Goal: Task Accomplishment & Management: Use online tool/utility

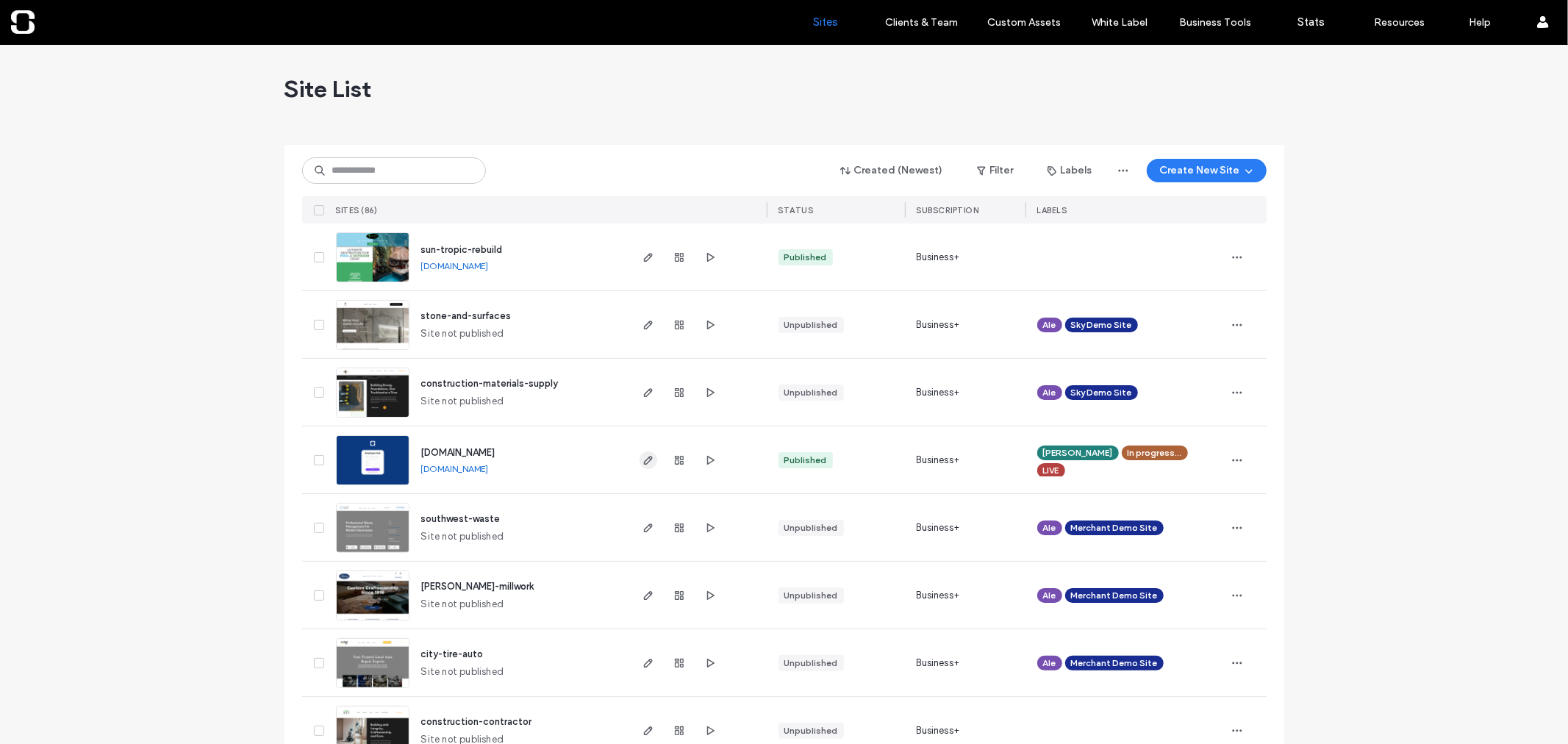
click at [640, 463] on span "button" at bounding box center [649, 460] width 18 height 18
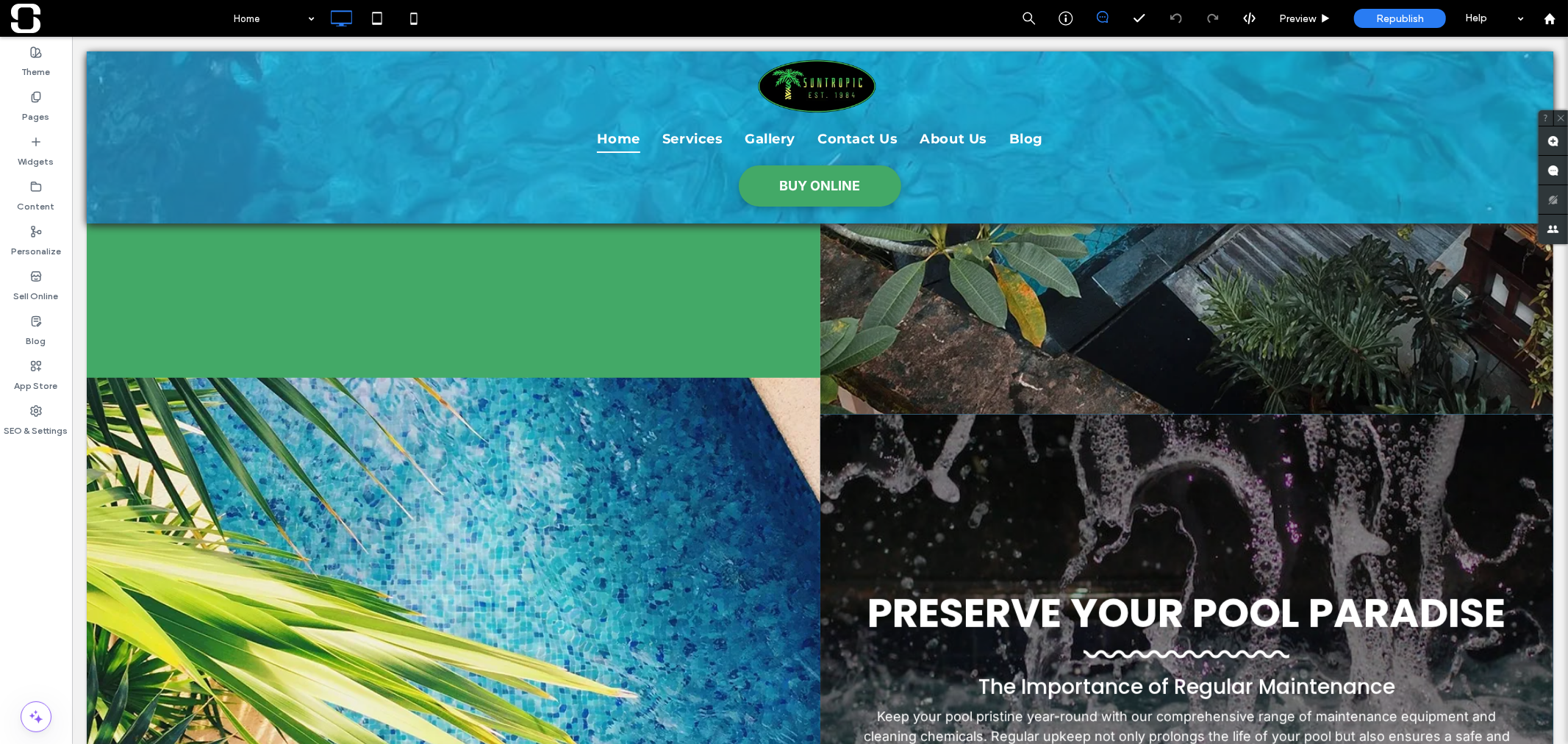
scroll to position [653, 0]
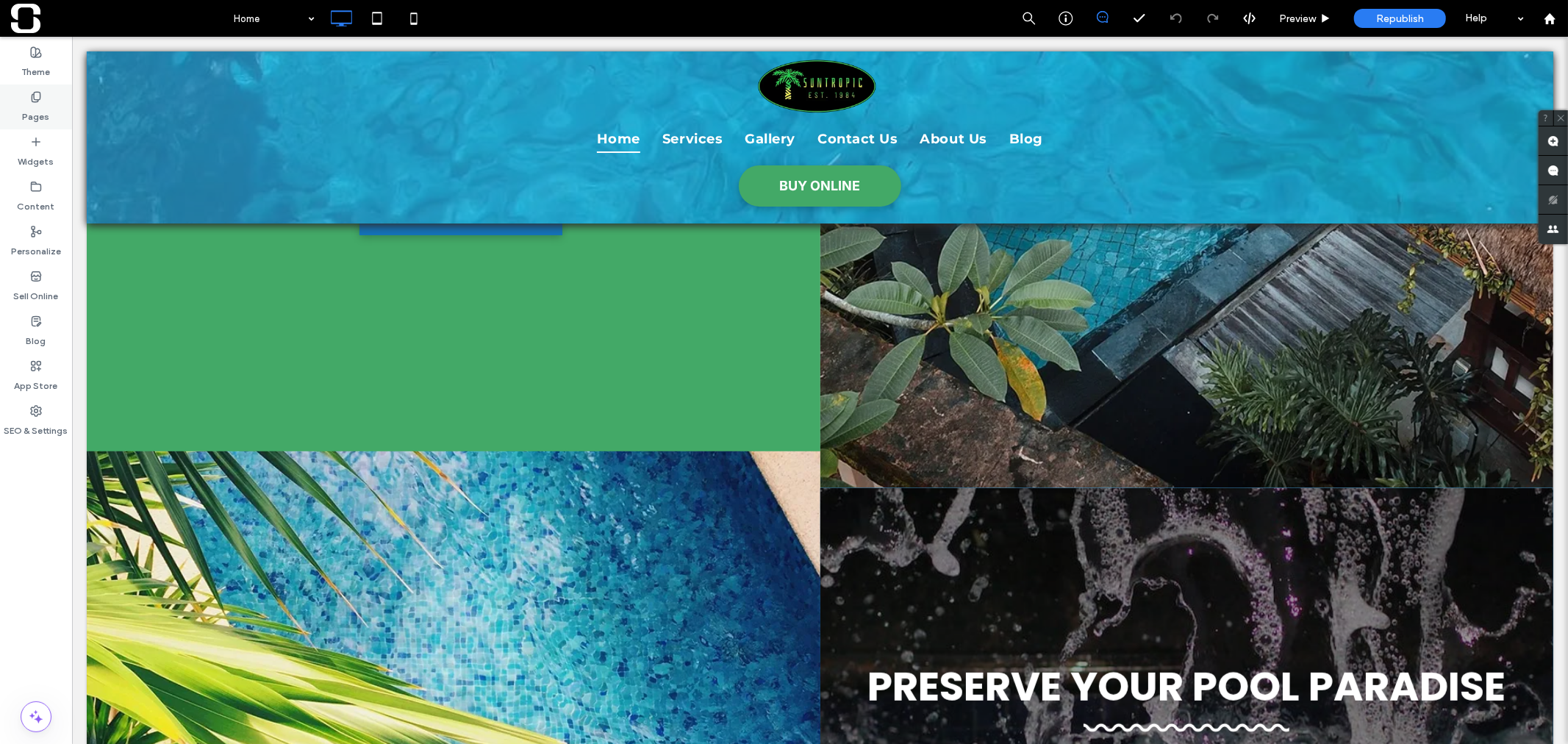
click at [27, 109] on label "Pages" at bounding box center [36, 112] width 27 height 20
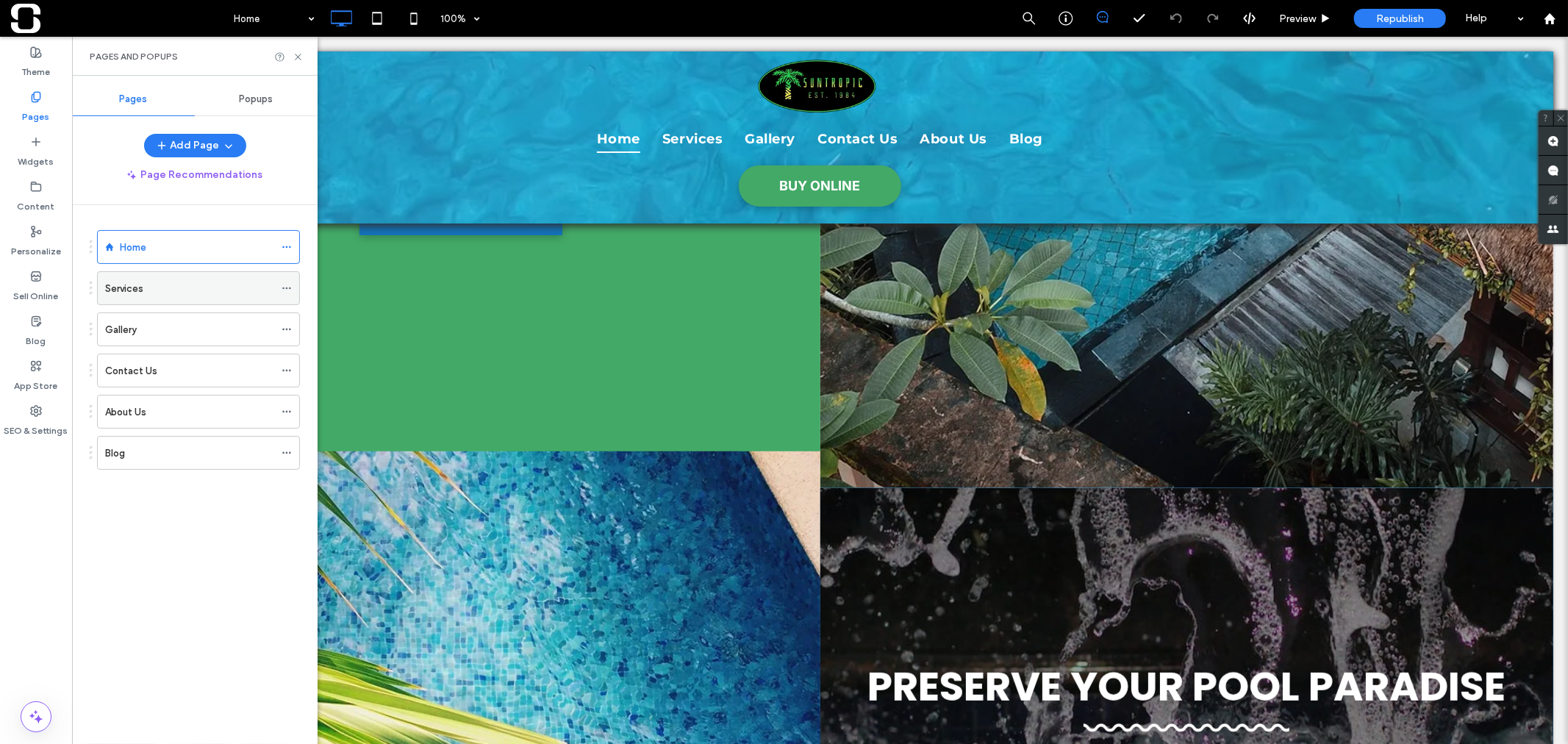
click at [155, 290] on div "Services" at bounding box center [190, 289] width 169 height 16
click at [296, 55] on icon at bounding box center [298, 57] width 11 height 11
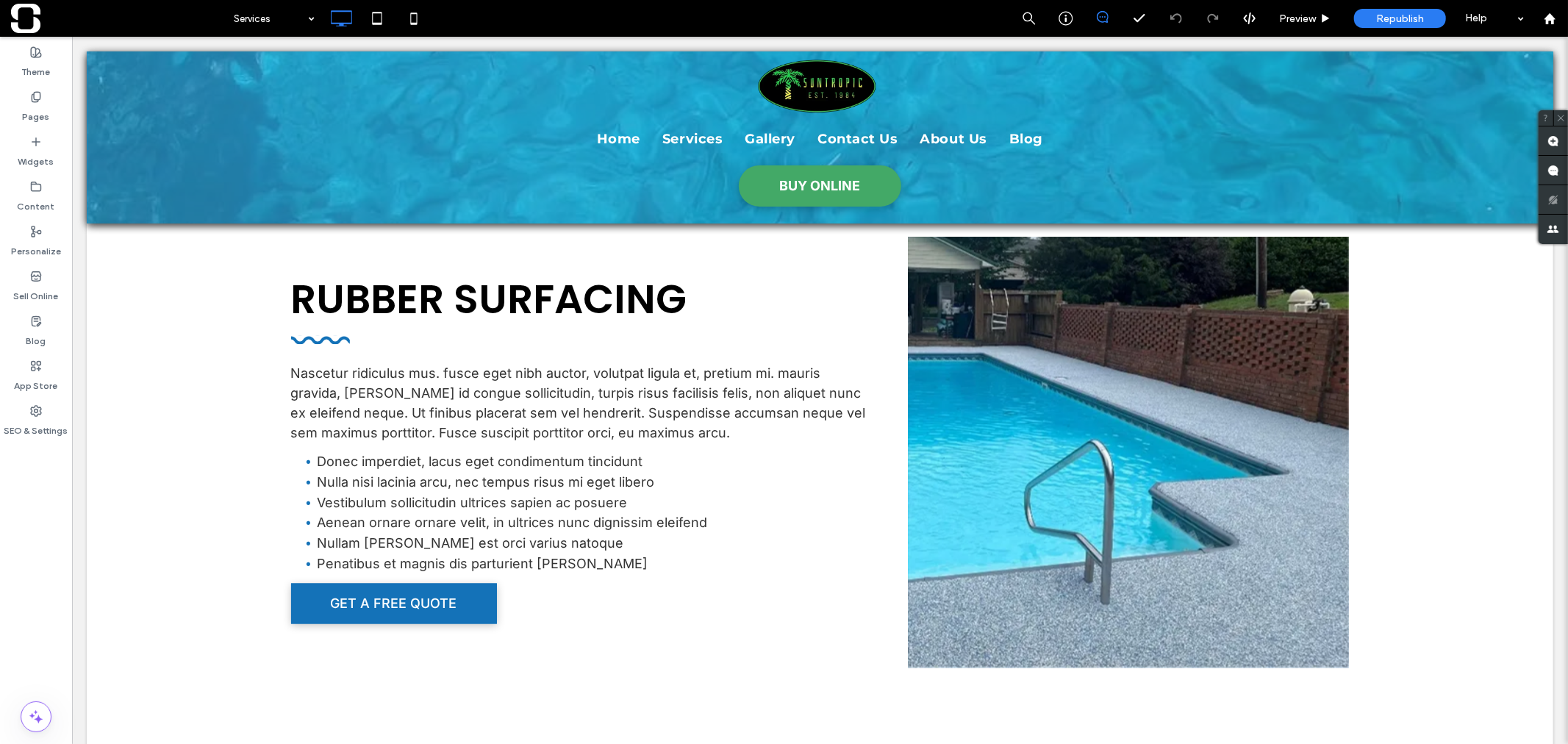
scroll to position [1879, 0]
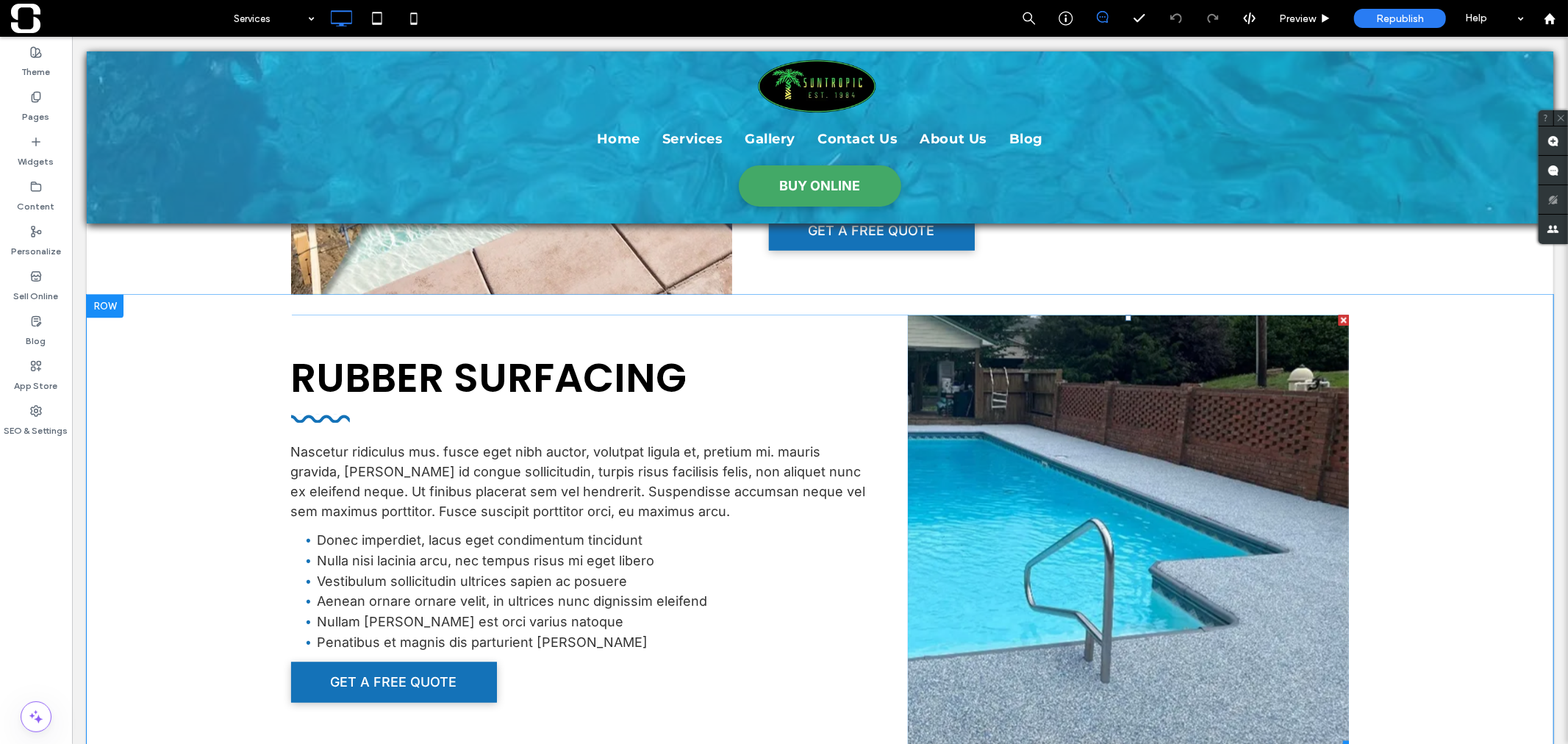
click at [1134, 428] on li "Write your caption here" at bounding box center [1128, 530] width 442 height 432
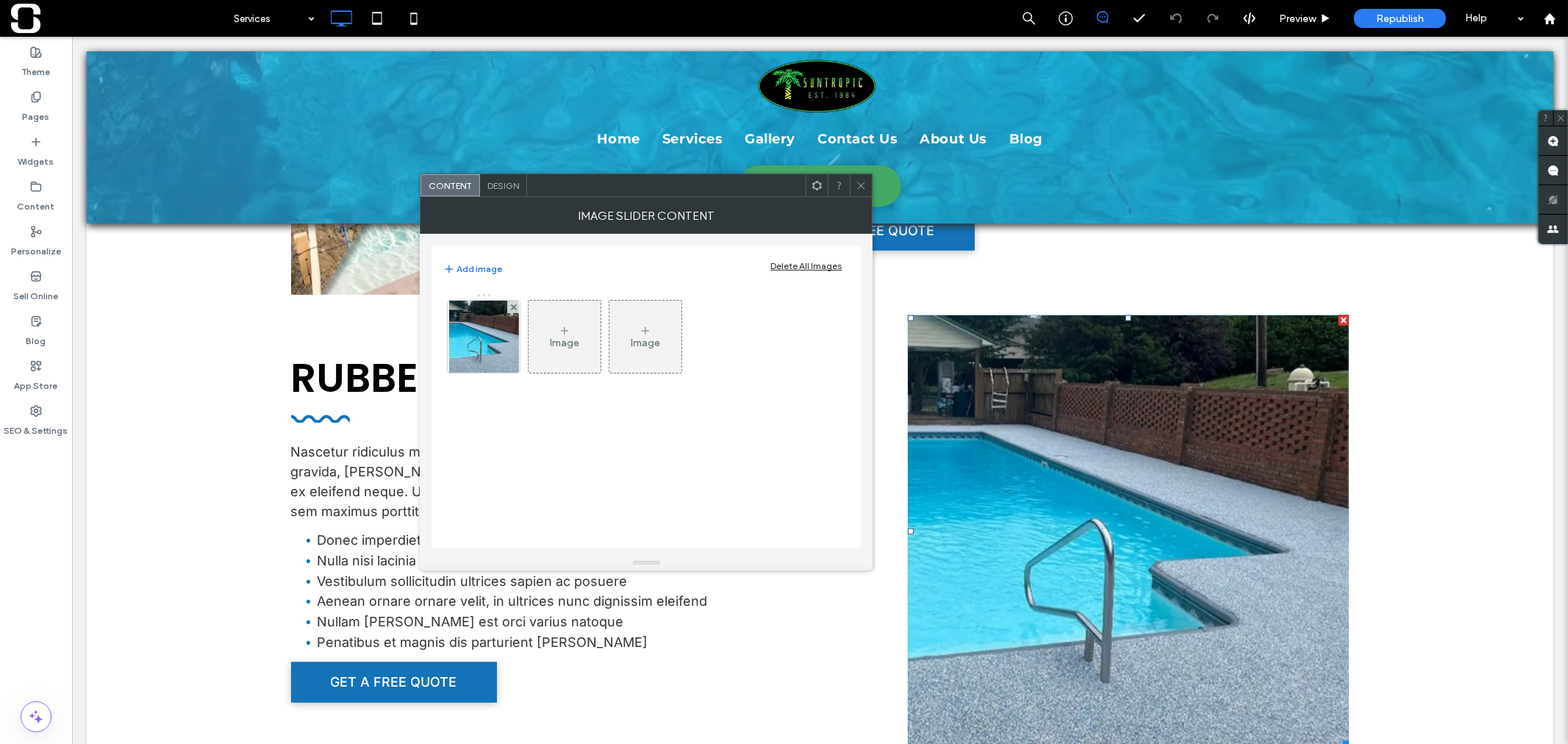
scroll to position [1798, 0]
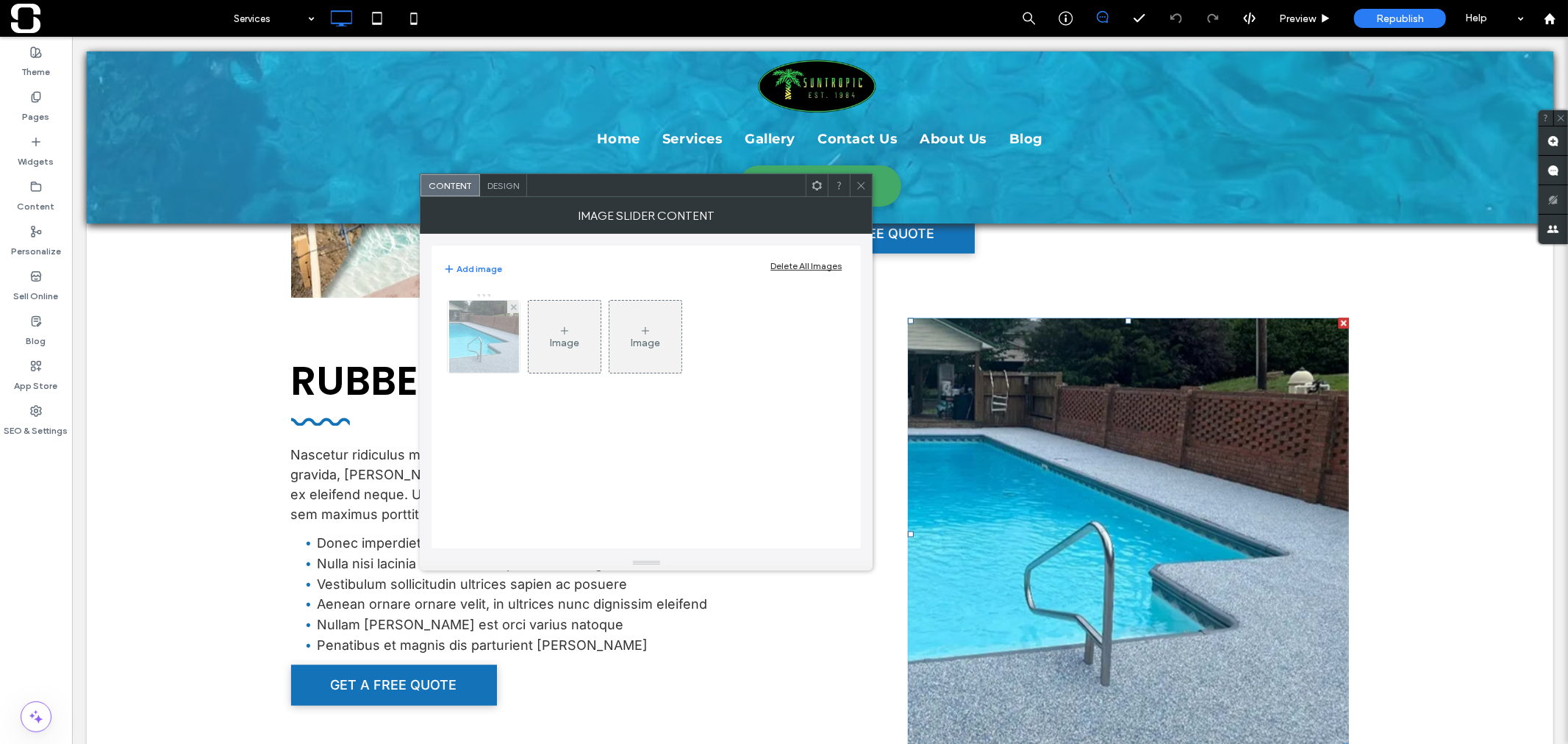
click at [486, 344] on img at bounding box center [485, 337] width 70 height 72
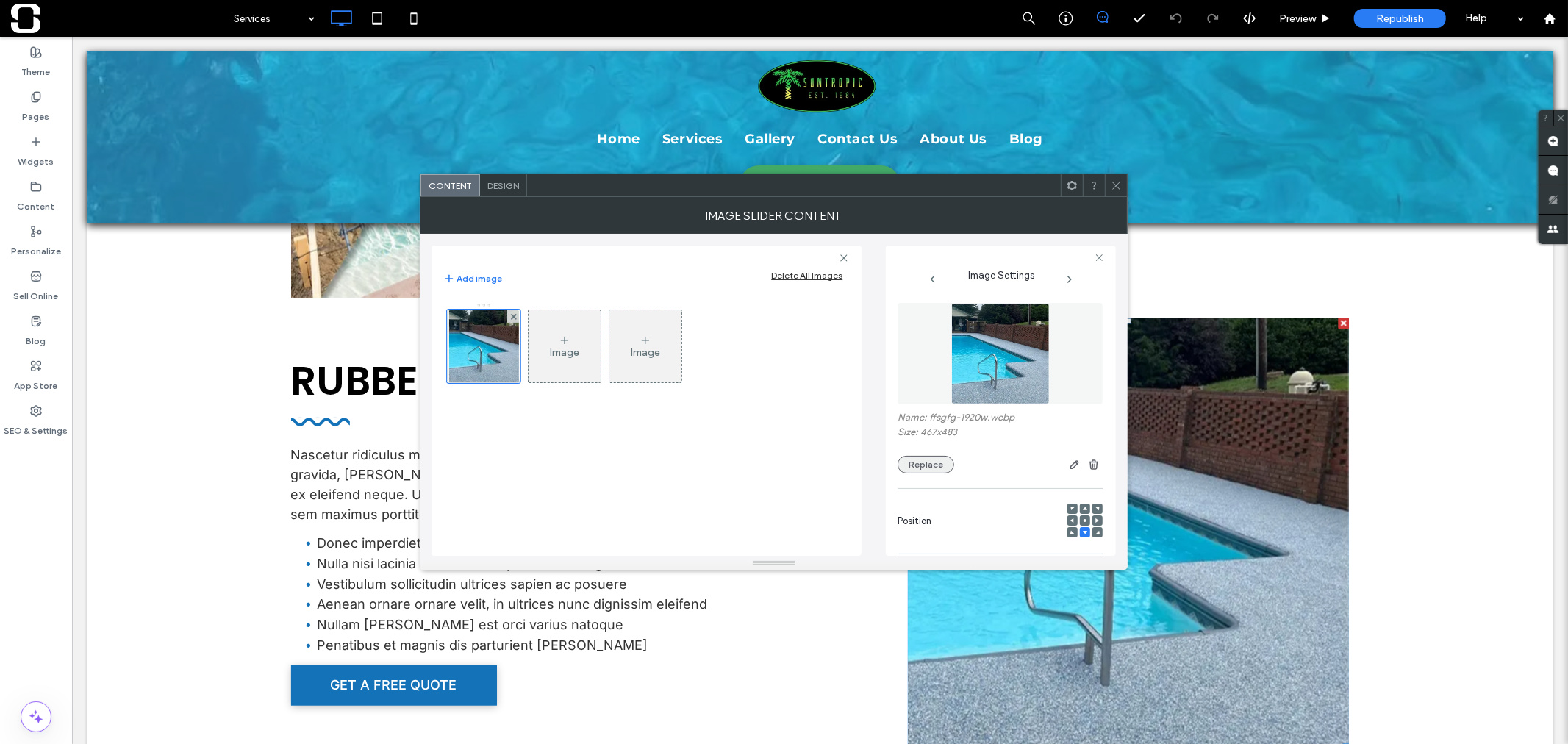
click at [921, 463] on button "Replace" at bounding box center [926, 464] width 56 height 18
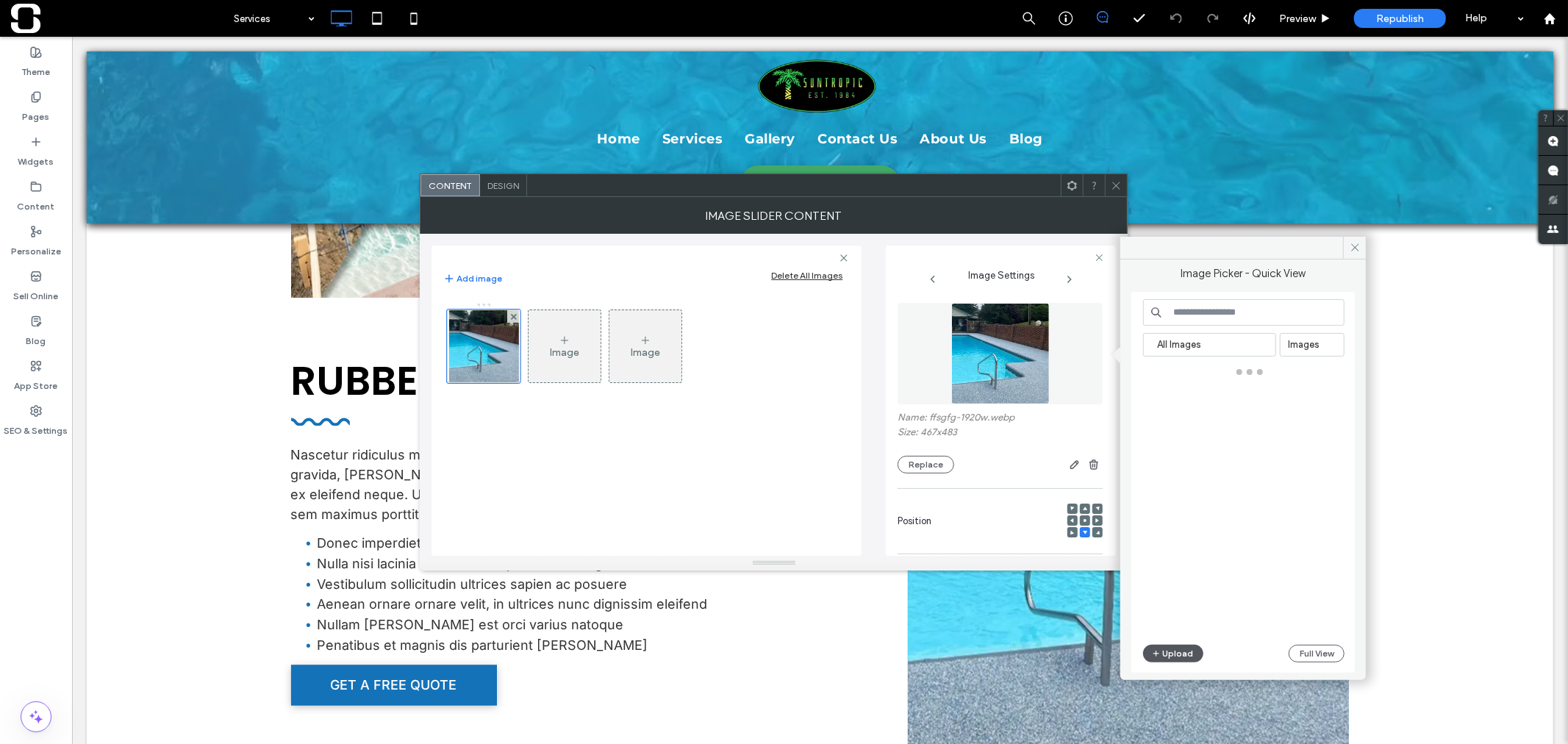
click at [1162, 654] on button "Upload" at bounding box center [1173, 654] width 61 height 18
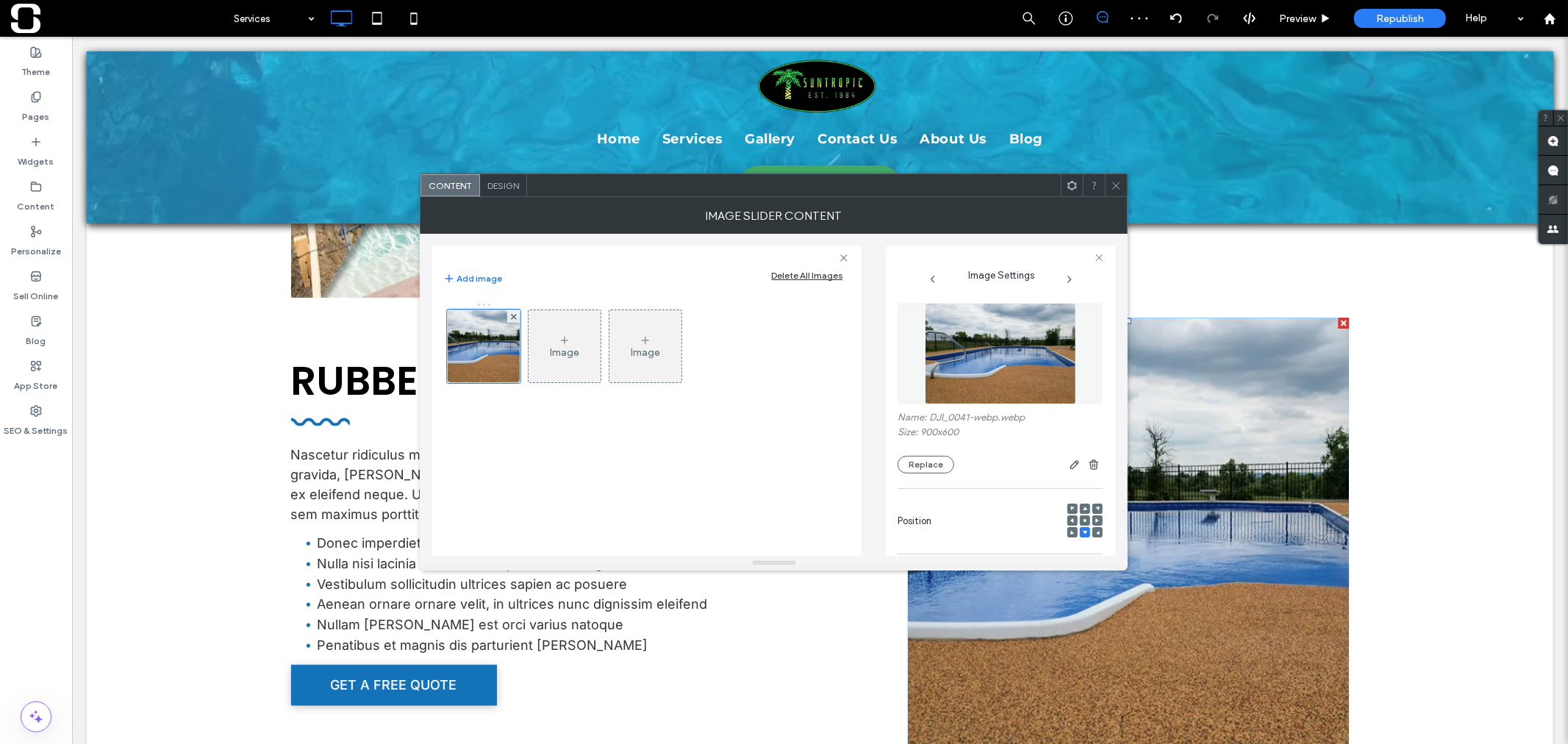
click at [1113, 179] on span at bounding box center [1116, 184] width 11 height 22
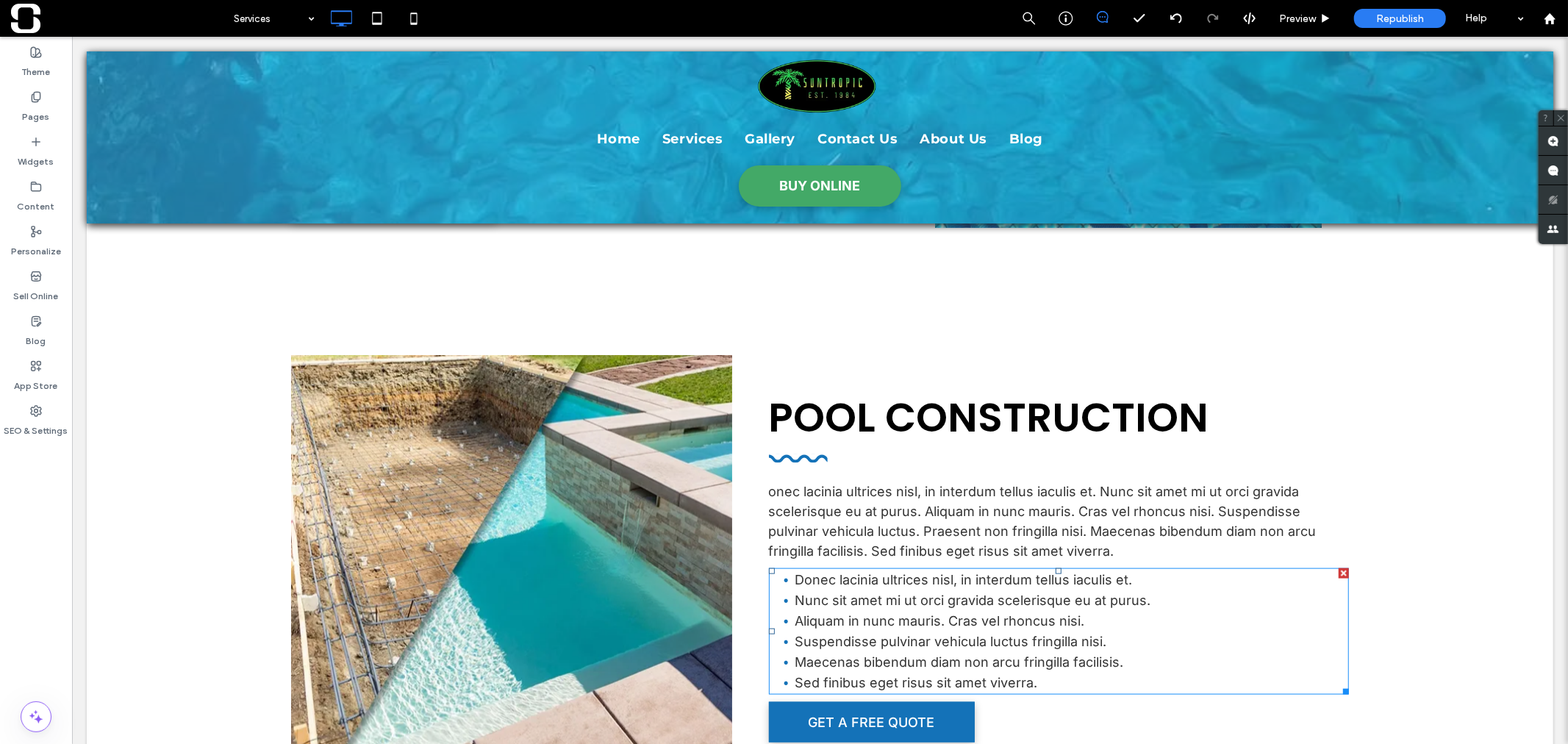
scroll to position [1309, 0]
click at [25, 103] on label "Pages" at bounding box center [36, 112] width 27 height 20
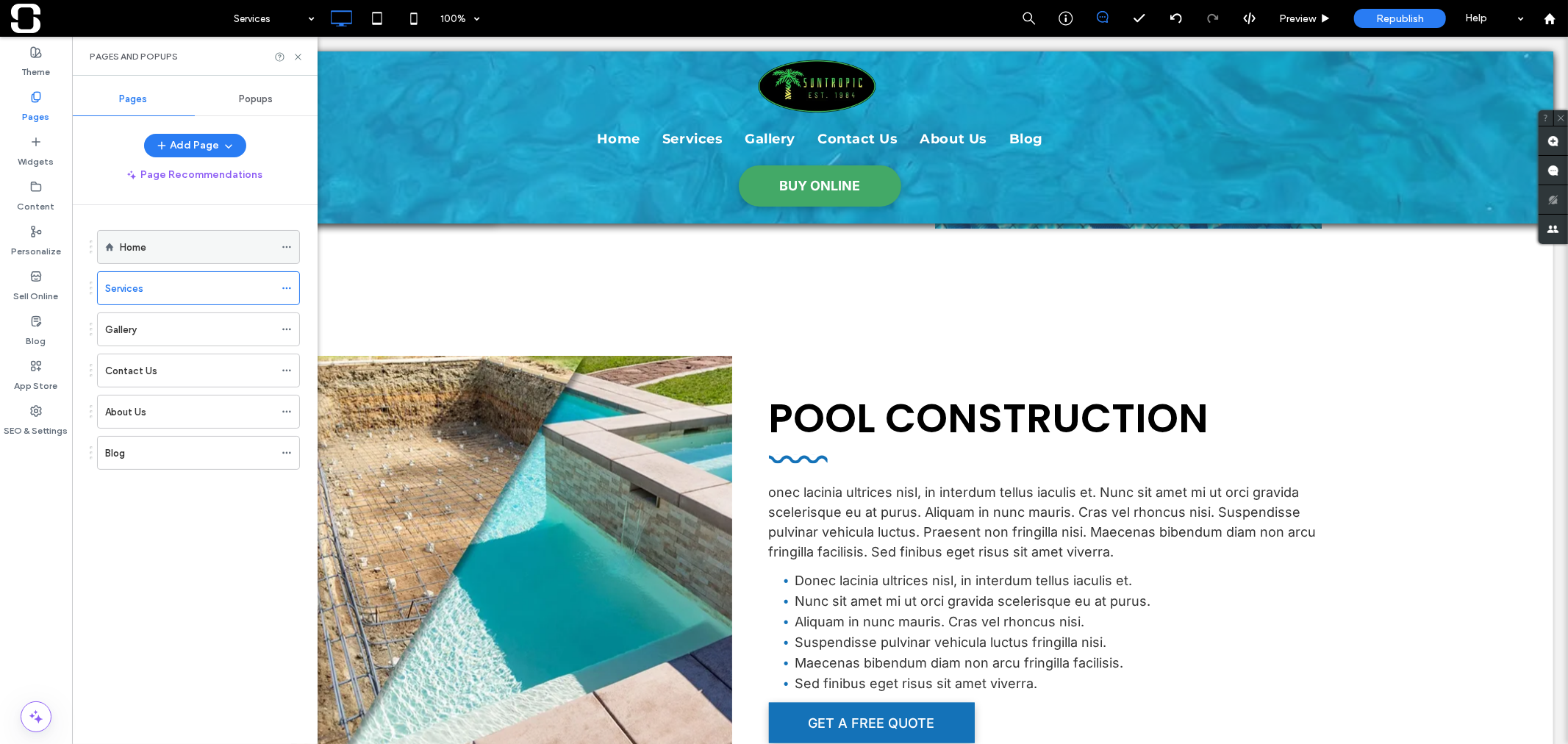
click at [210, 240] on div "Home" at bounding box center [198, 247] width 155 height 16
click at [304, 60] on div "Pages and Popups" at bounding box center [195, 56] width 246 height 39
click at [299, 57] on use at bounding box center [298, 56] width 6 height 6
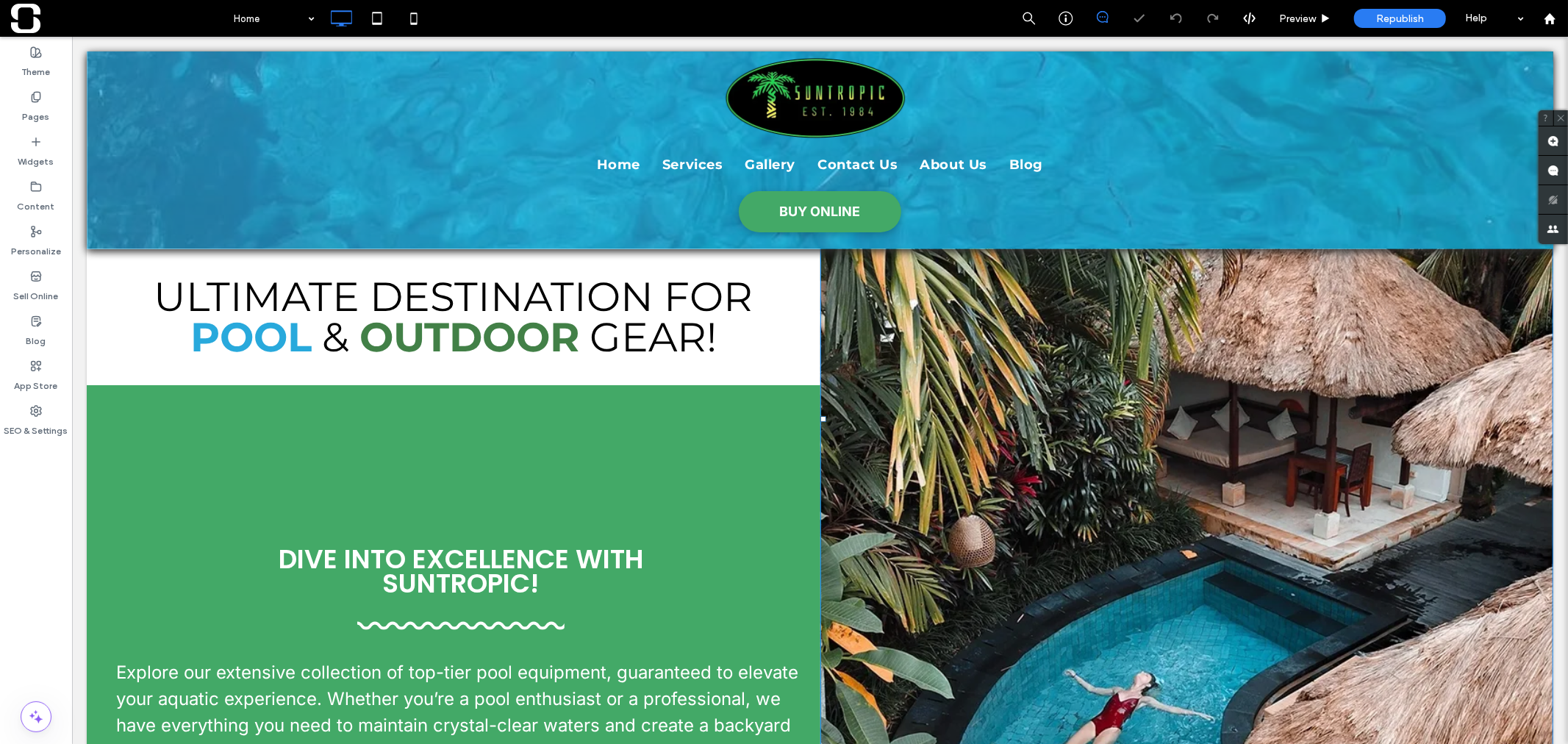
click at [1020, 452] on div at bounding box center [1187, 418] width 734 height 735
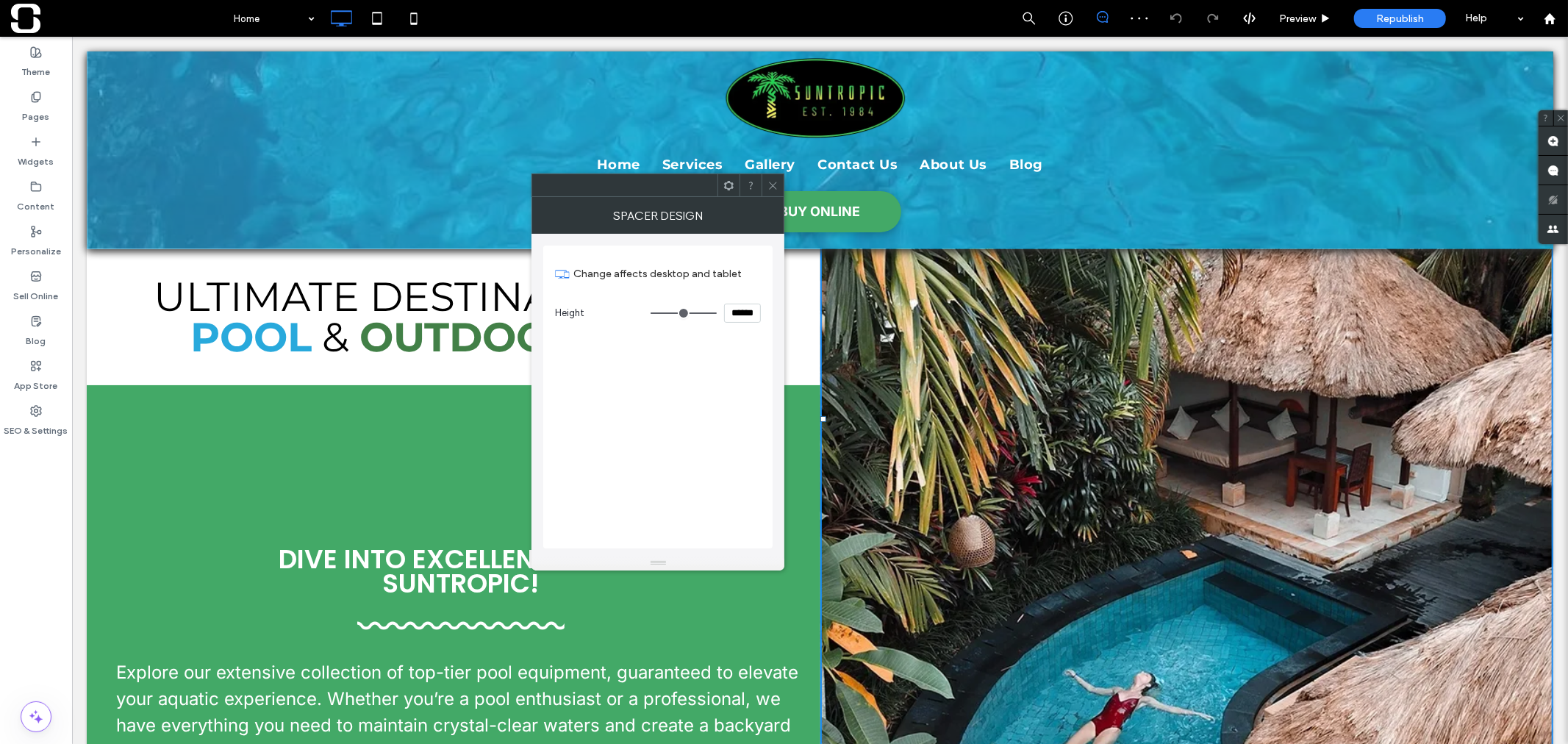
click at [775, 191] on span at bounding box center [773, 184] width 11 height 22
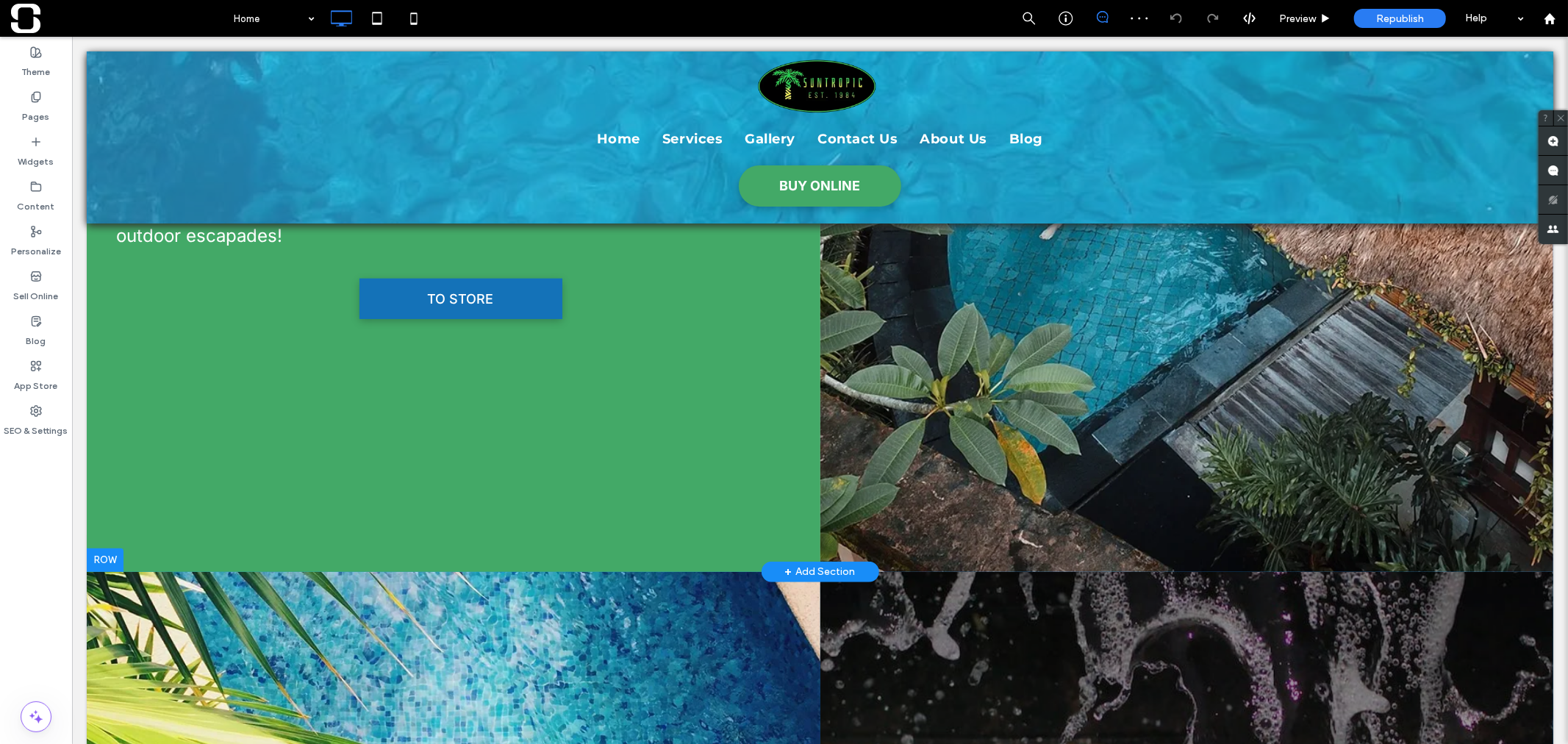
scroll to position [570, 0]
click at [1041, 536] on div "Click To Paste" at bounding box center [1187, 25] width 734 height 1089
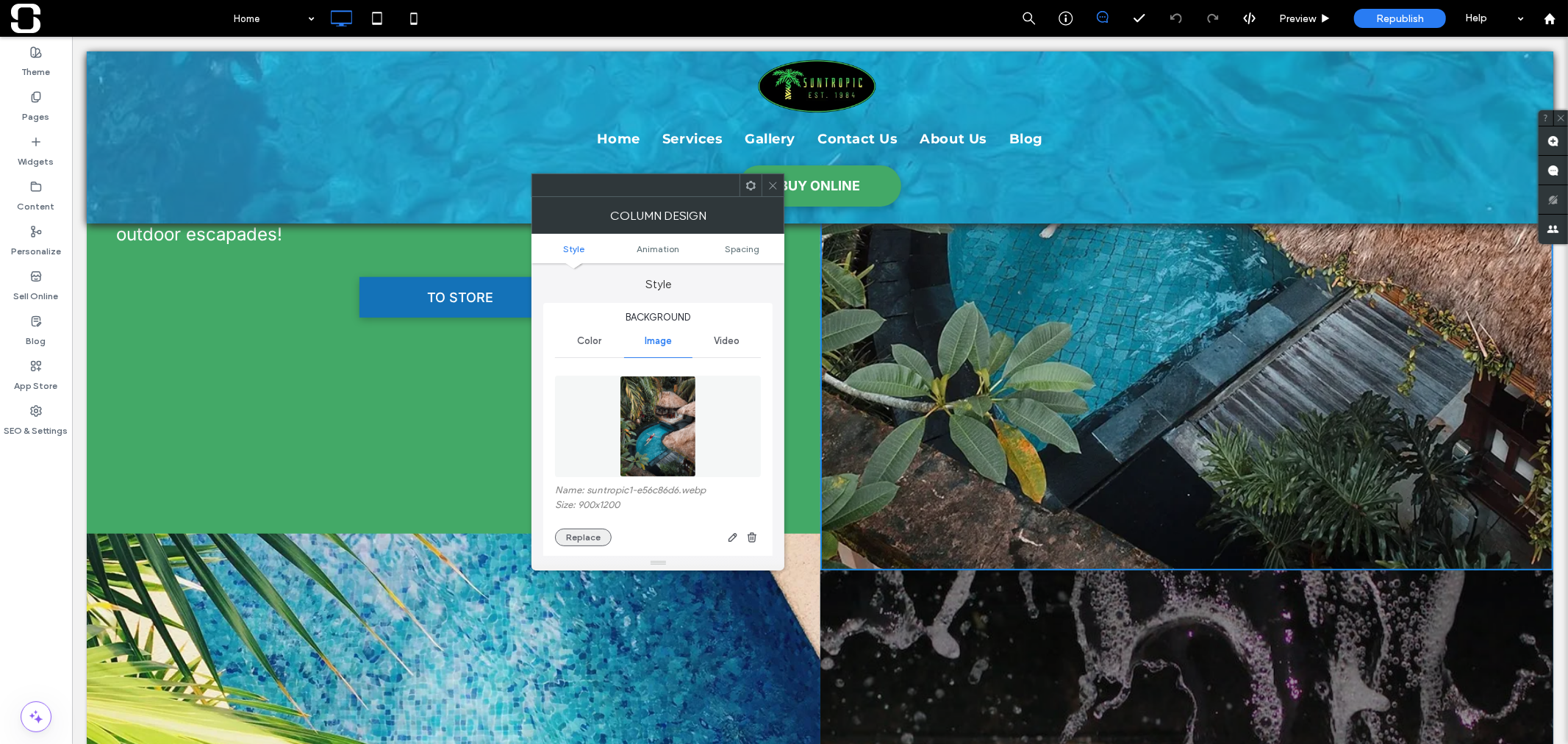
click at [576, 534] on button "Replace" at bounding box center [583, 537] width 56 height 18
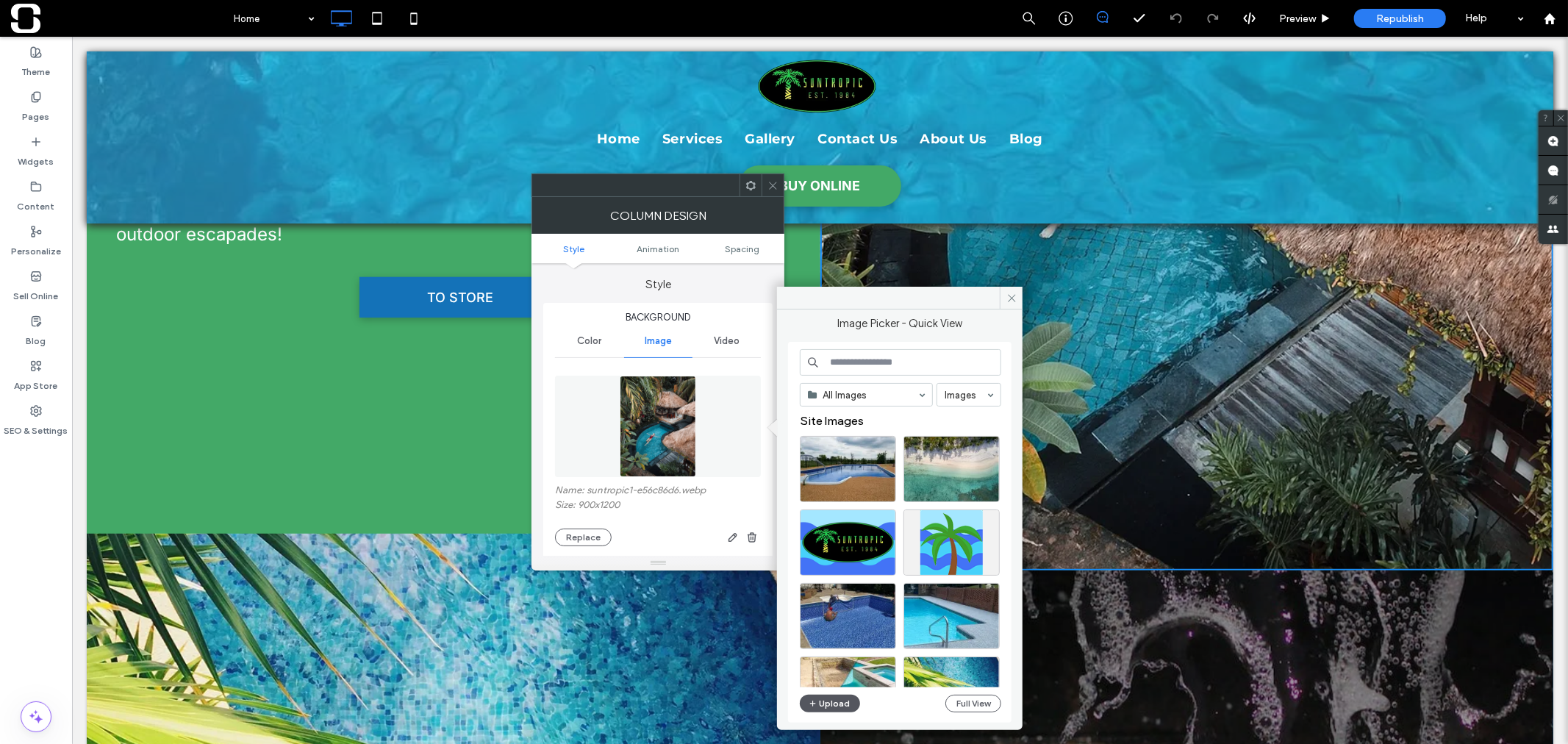
click at [824, 704] on button "Upload" at bounding box center [830, 703] width 61 height 18
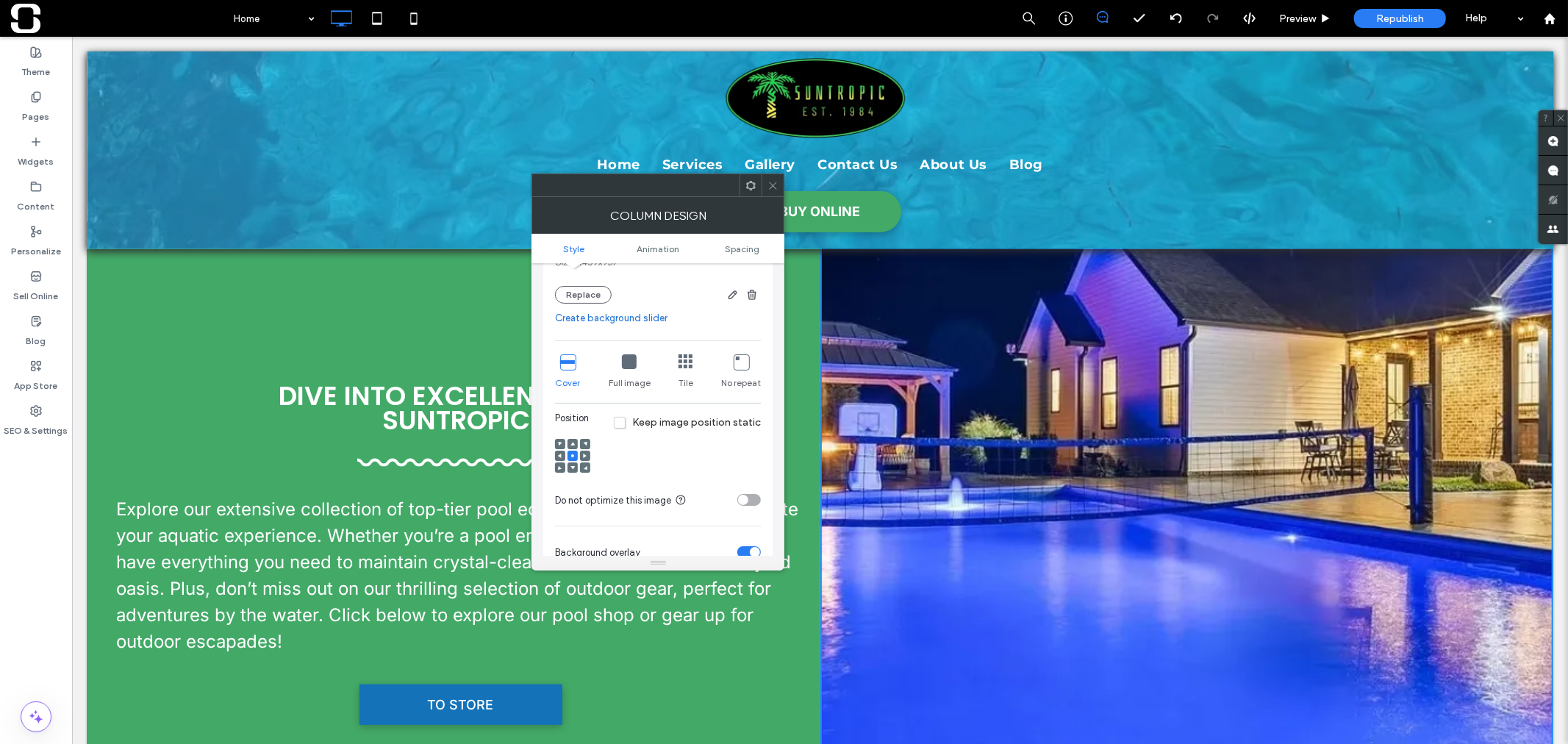
scroll to position [243, 0]
click at [586, 454] on icon at bounding box center [585, 454] width 4 height 4
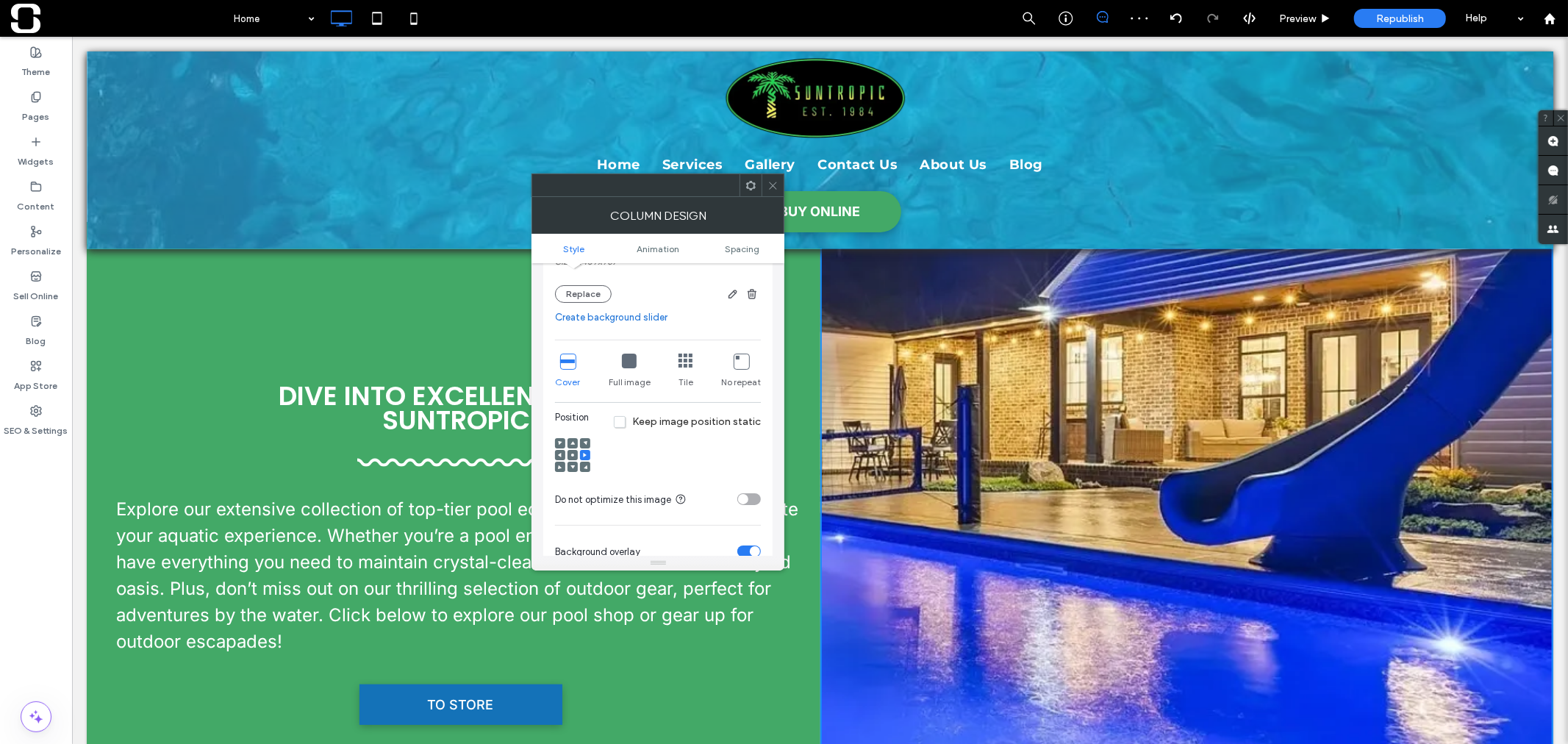
click at [563, 457] on div at bounding box center [560, 455] width 11 height 11
click at [557, 454] on div at bounding box center [560, 455] width 11 height 11
click at [561, 454] on icon at bounding box center [560, 454] width 4 height 4
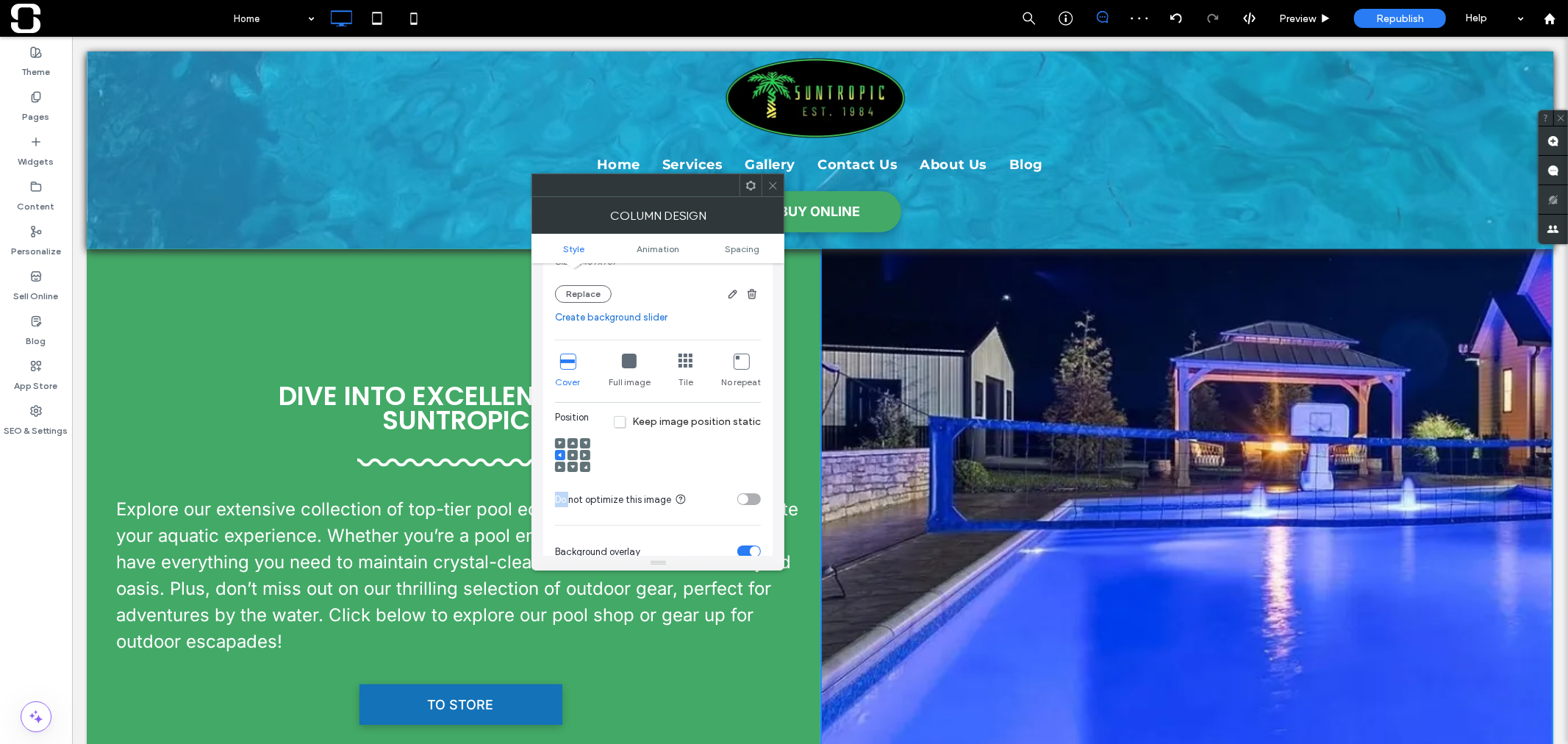
click at [561, 454] on use at bounding box center [560, 454] width 4 height 4
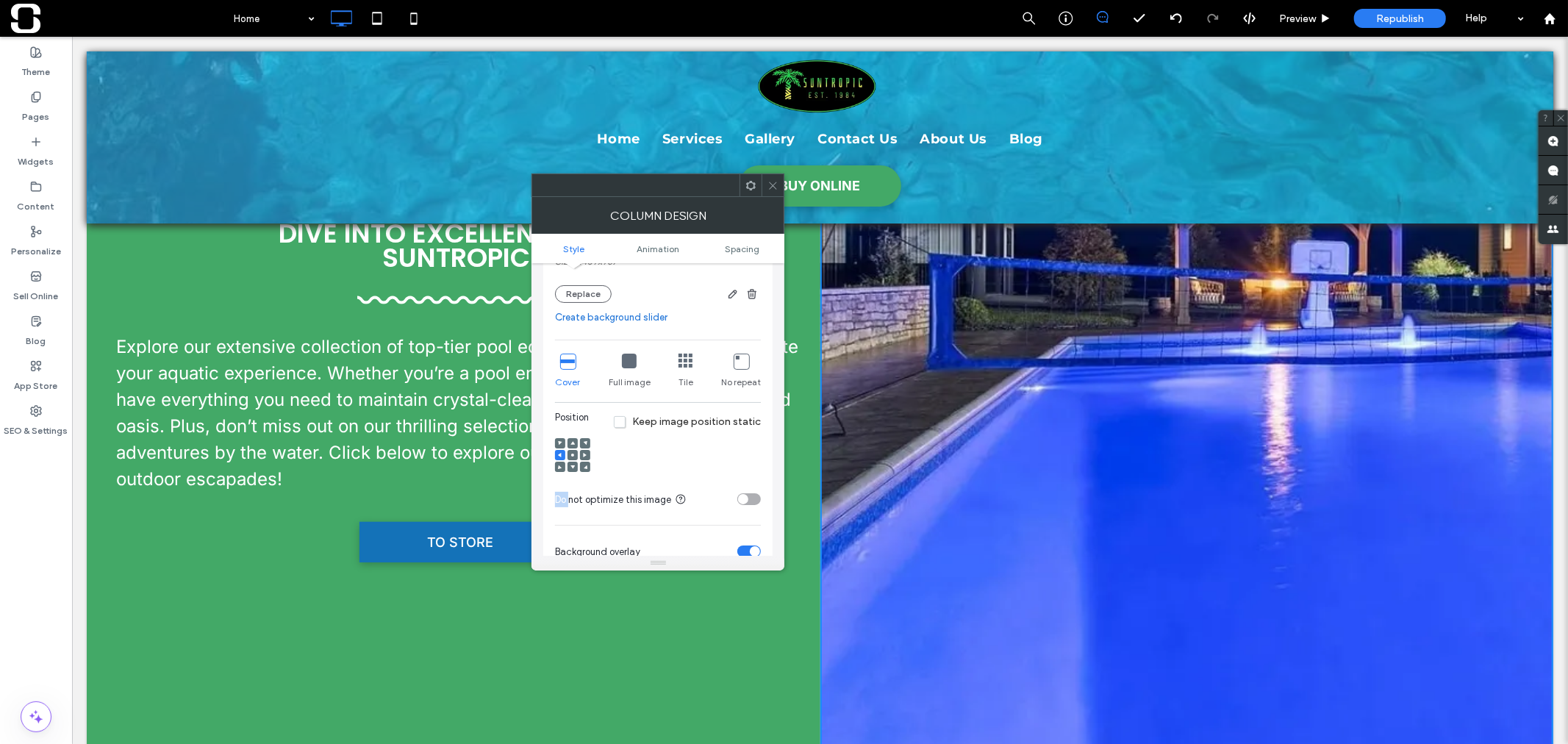
scroll to position [326, 0]
click at [574, 456] on use at bounding box center [572, 454] width 3 height 3
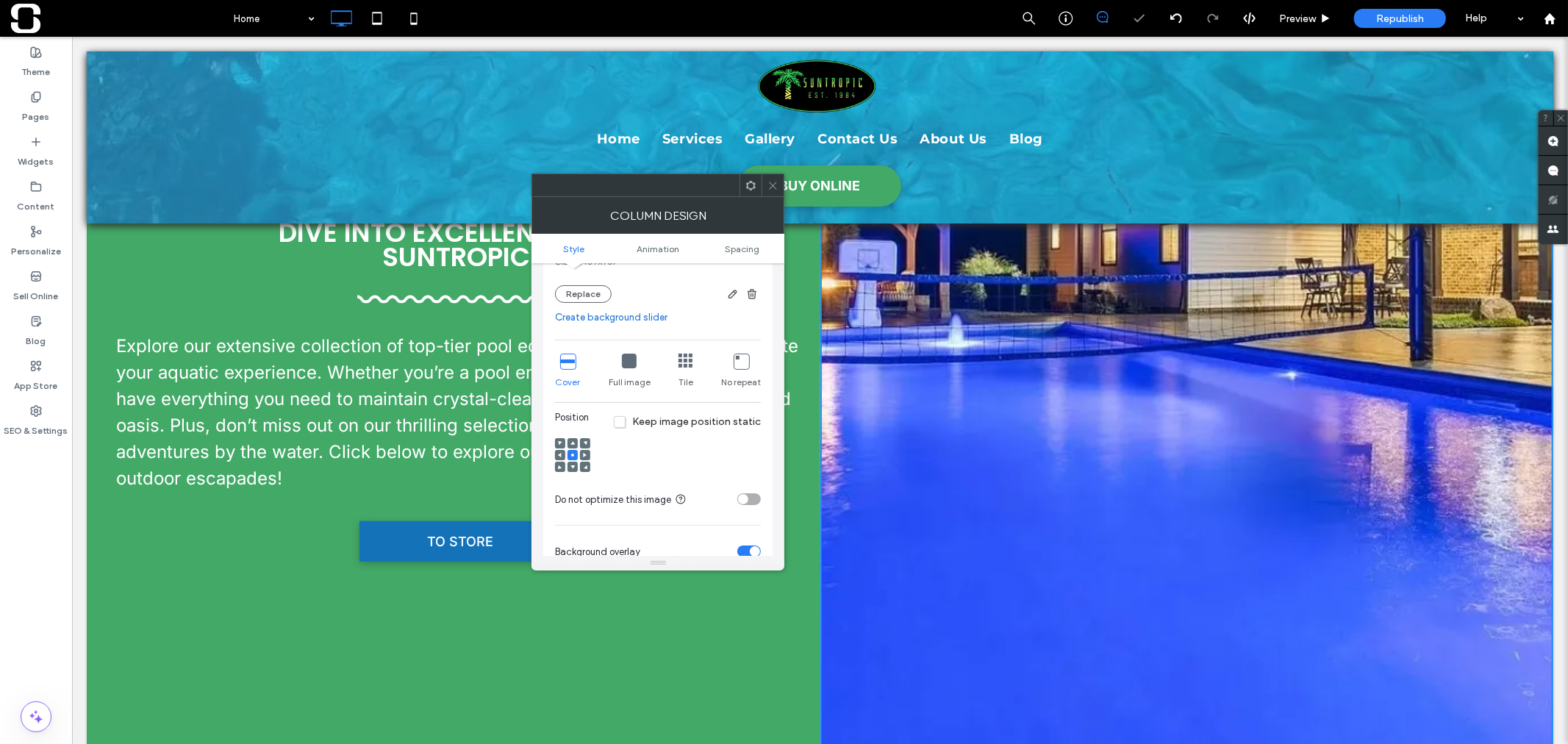
click at [574, 444] on icon at bounding box center [572, 443] width 4 height 4
click at [574, 456] on use at bounding box center [572, 454] width 3 height 3
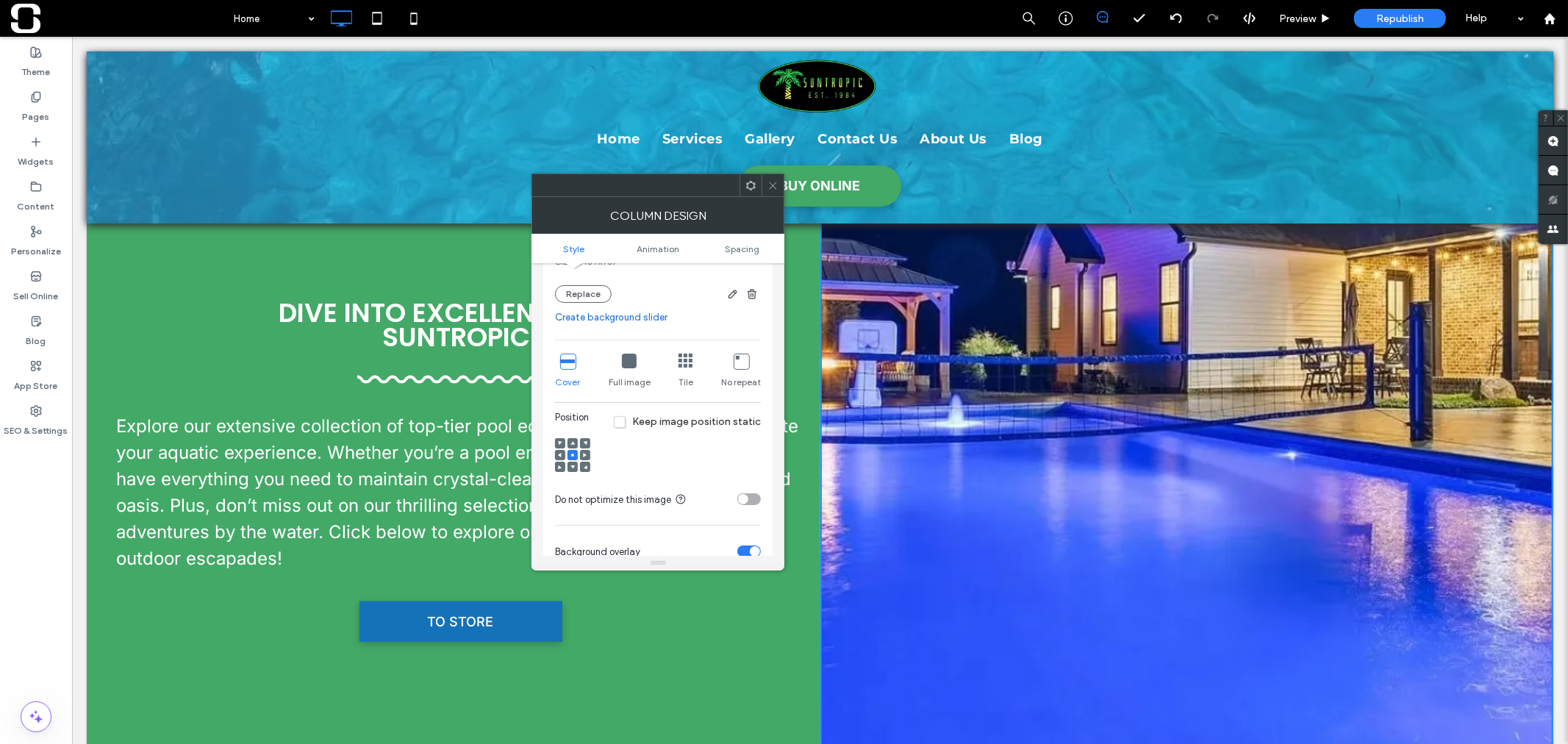
scroll to position [246, 0]
click at [772, 181] on icon at bounding box center [773, 185] width 11 height 11
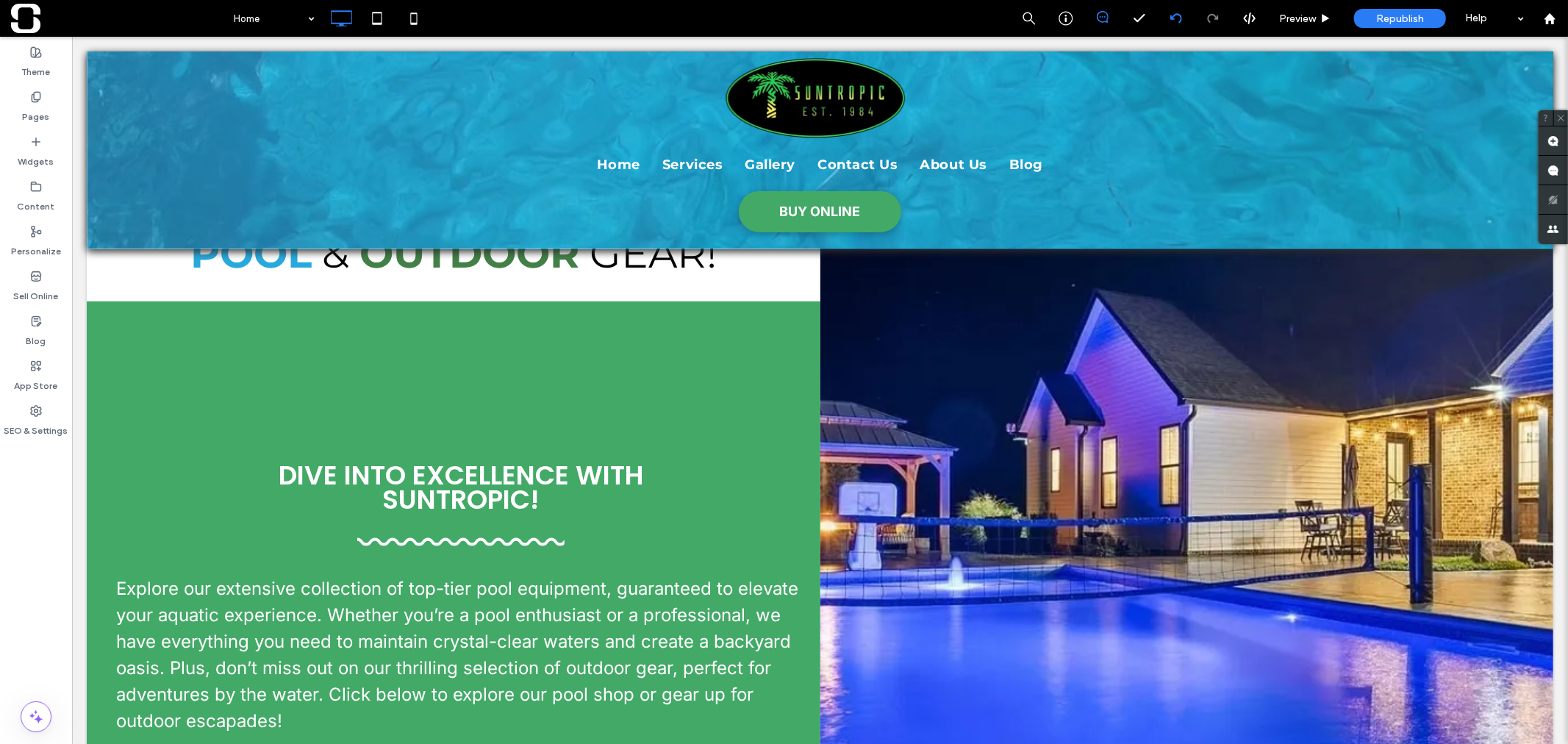
scroll to position [83, 0]
click at [1170, 13] on icon at bounding box center [1176, 18] width 11 height 11
click at [1170, 17] on use at bounding box center [1175, 18] width 11 height 10
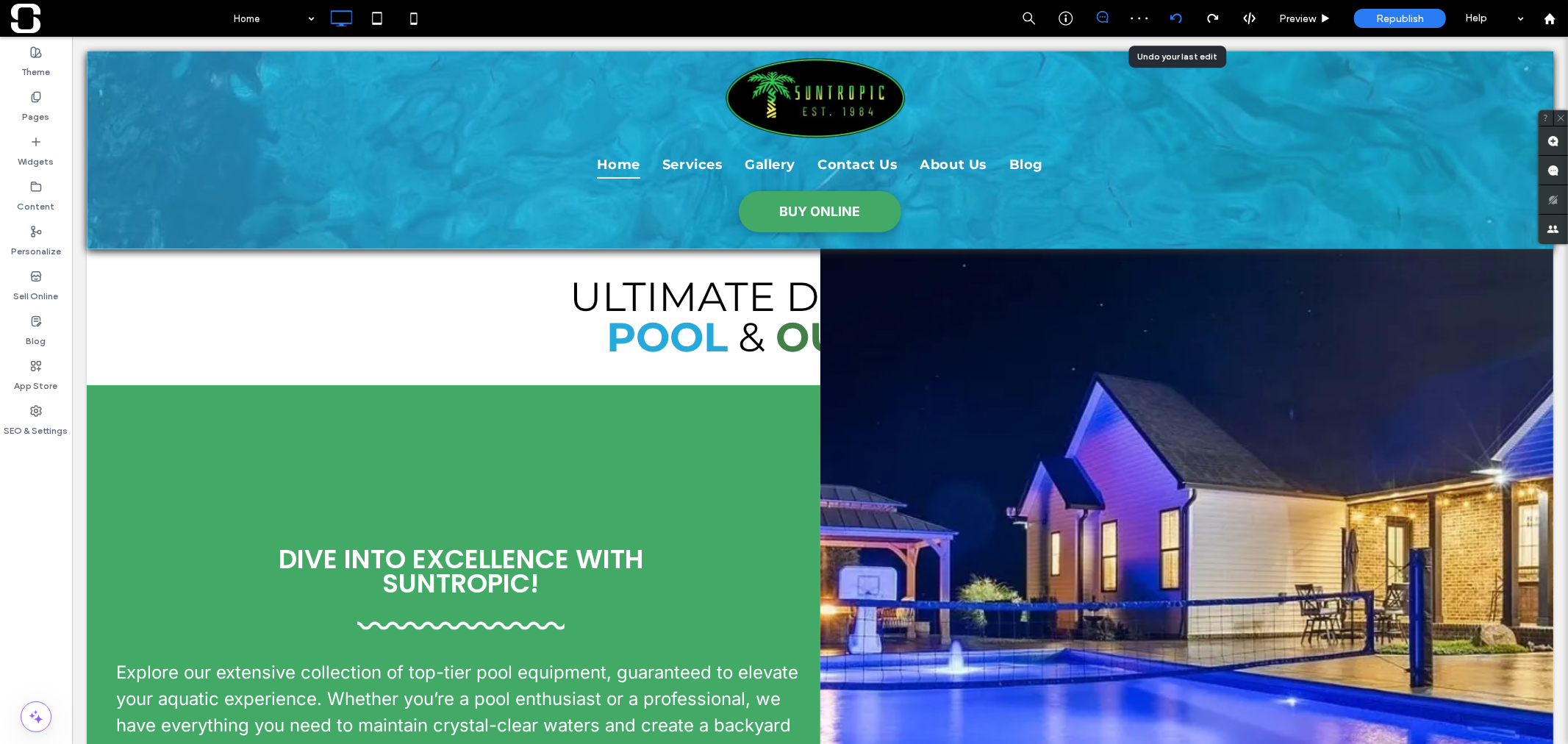
scroll to position [0, 0]
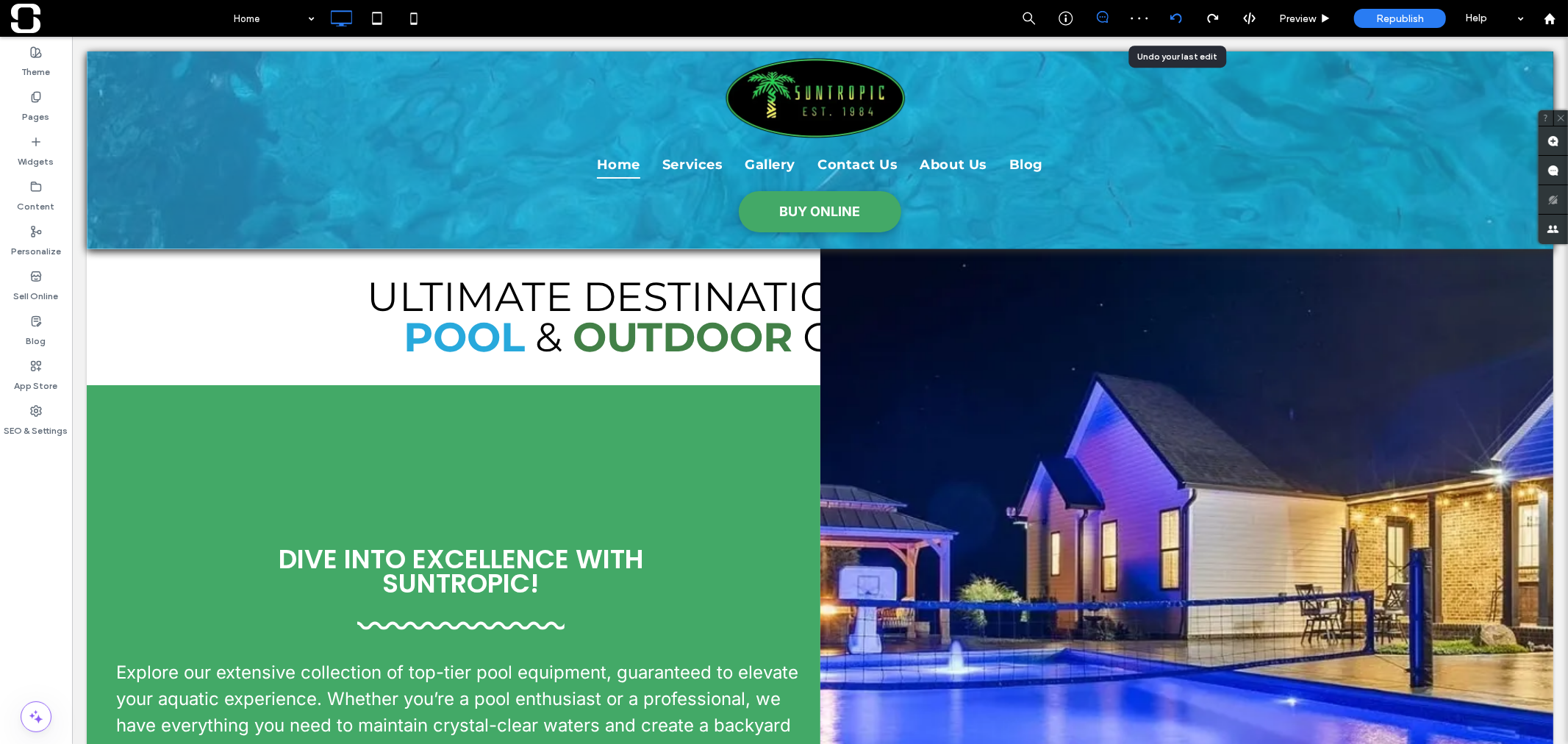
click at [1170, 17] on use at bounding box center [1175, 18] width 11 height 10
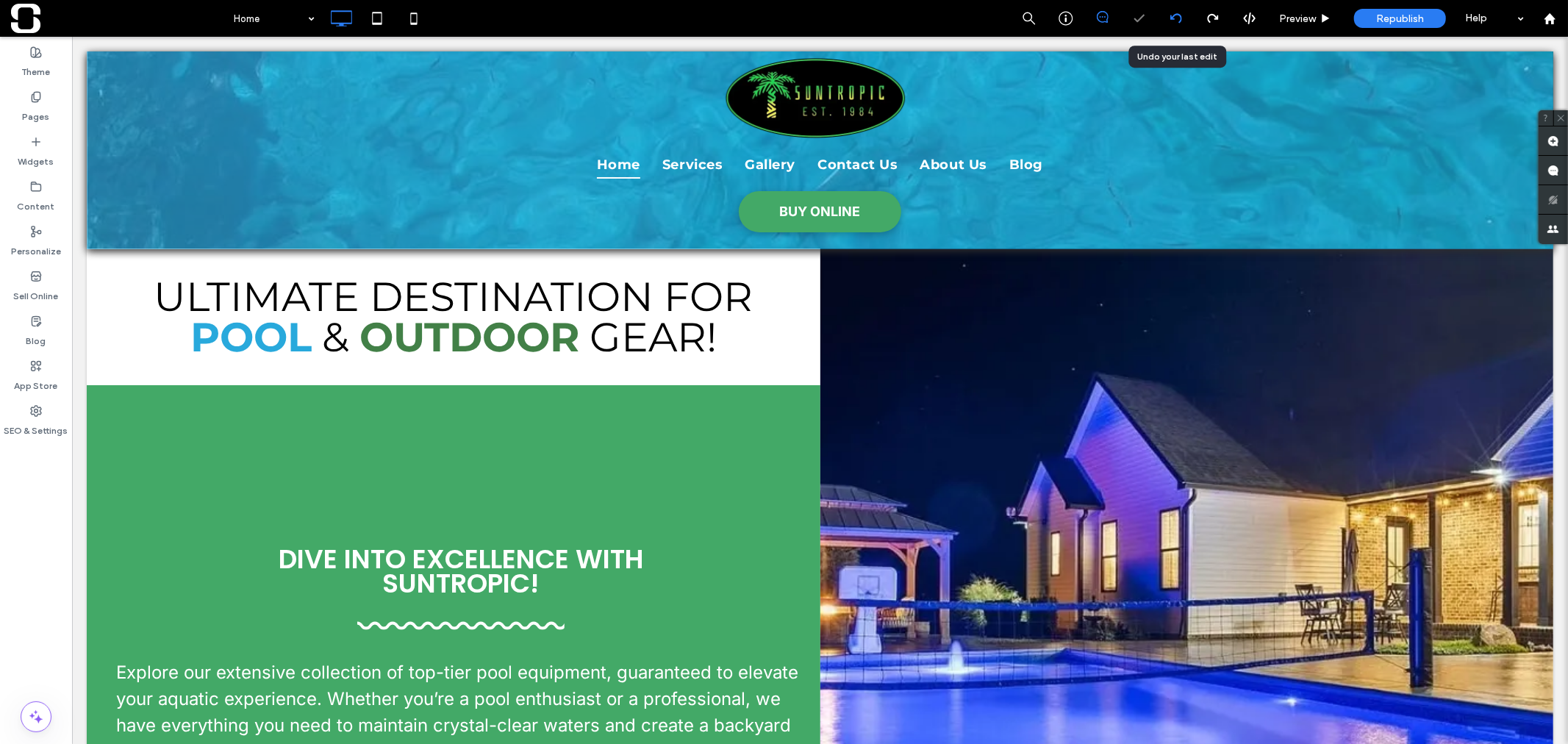
click at [1170, 17] on use at bounding box center [1175, 18] width 11 height 10
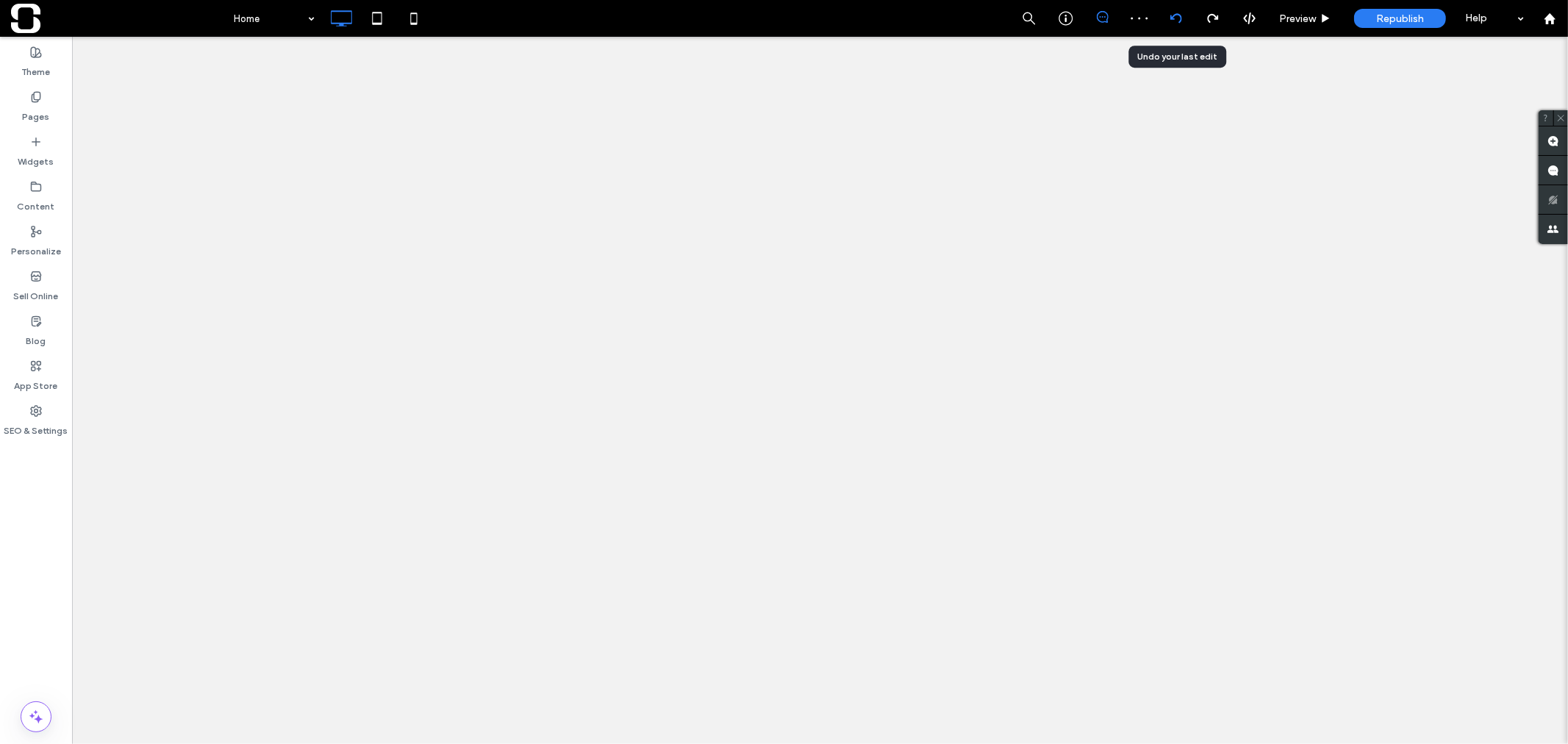
click at [1170, 17] on use at bounding box center [1175, 18] width 11 height 10
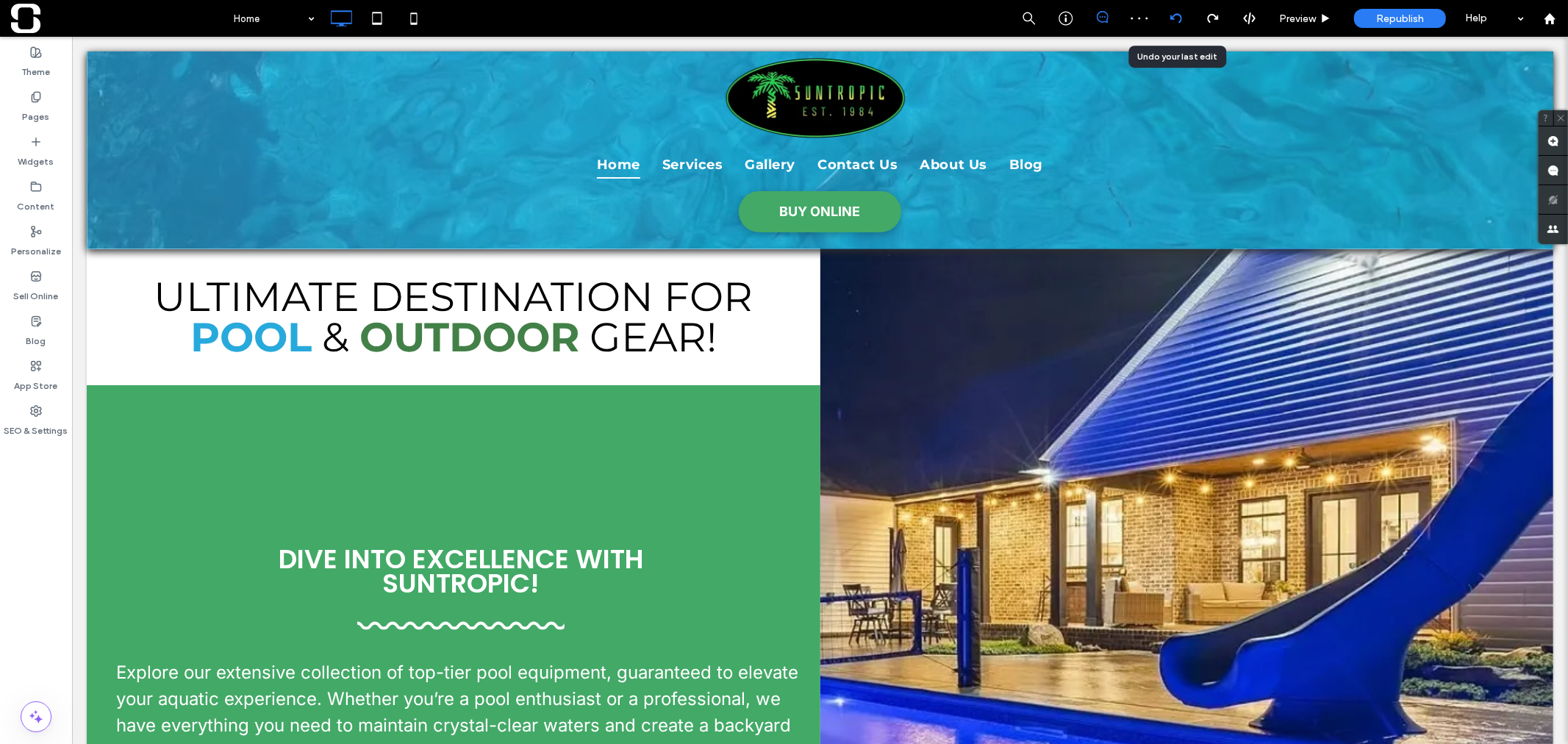
click at [1170, 17] on use at bounding box center [1175, 18] width 11 height 10
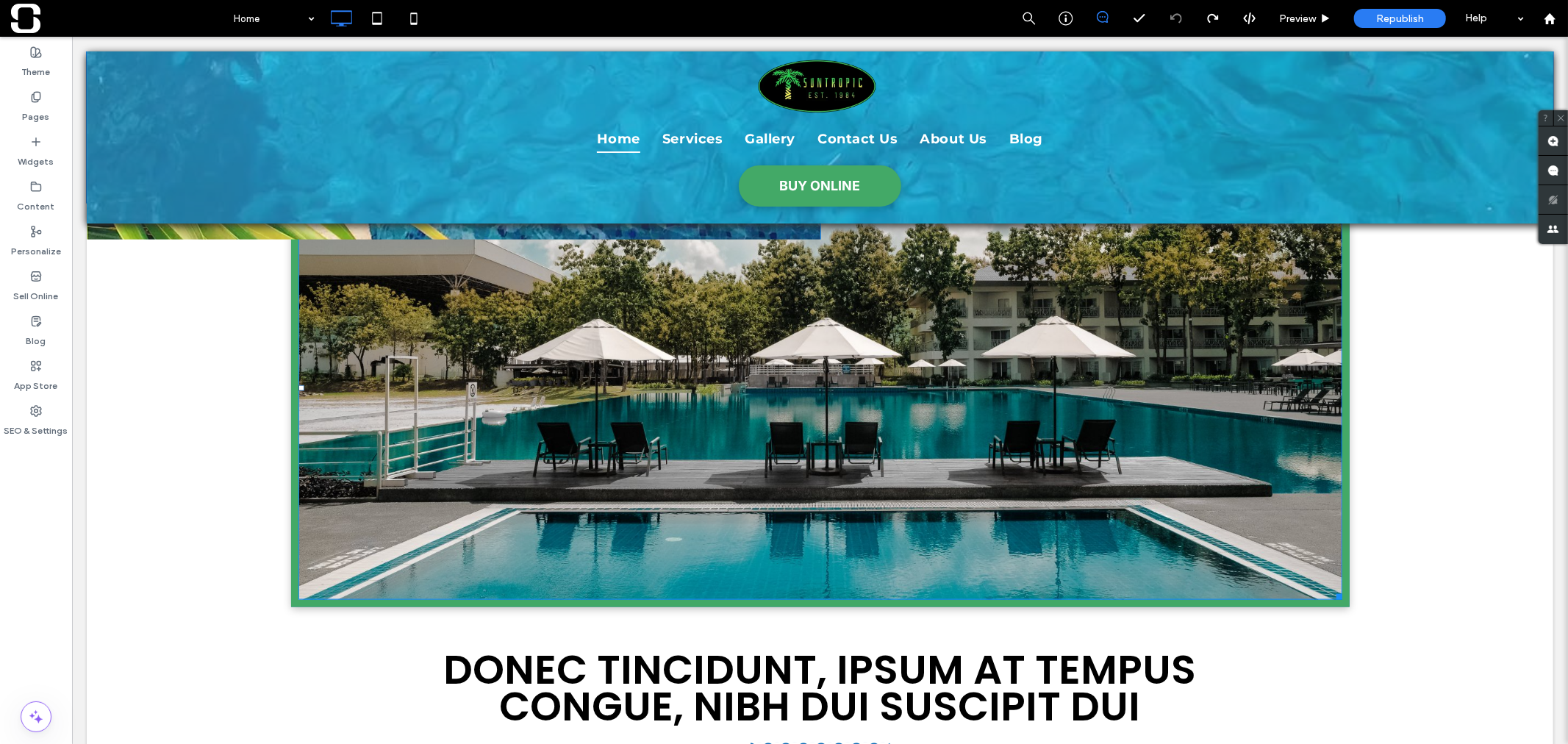
scroll to position [1549, 0]
